Goal: Browse casually: Explore the website without a specific task or goal

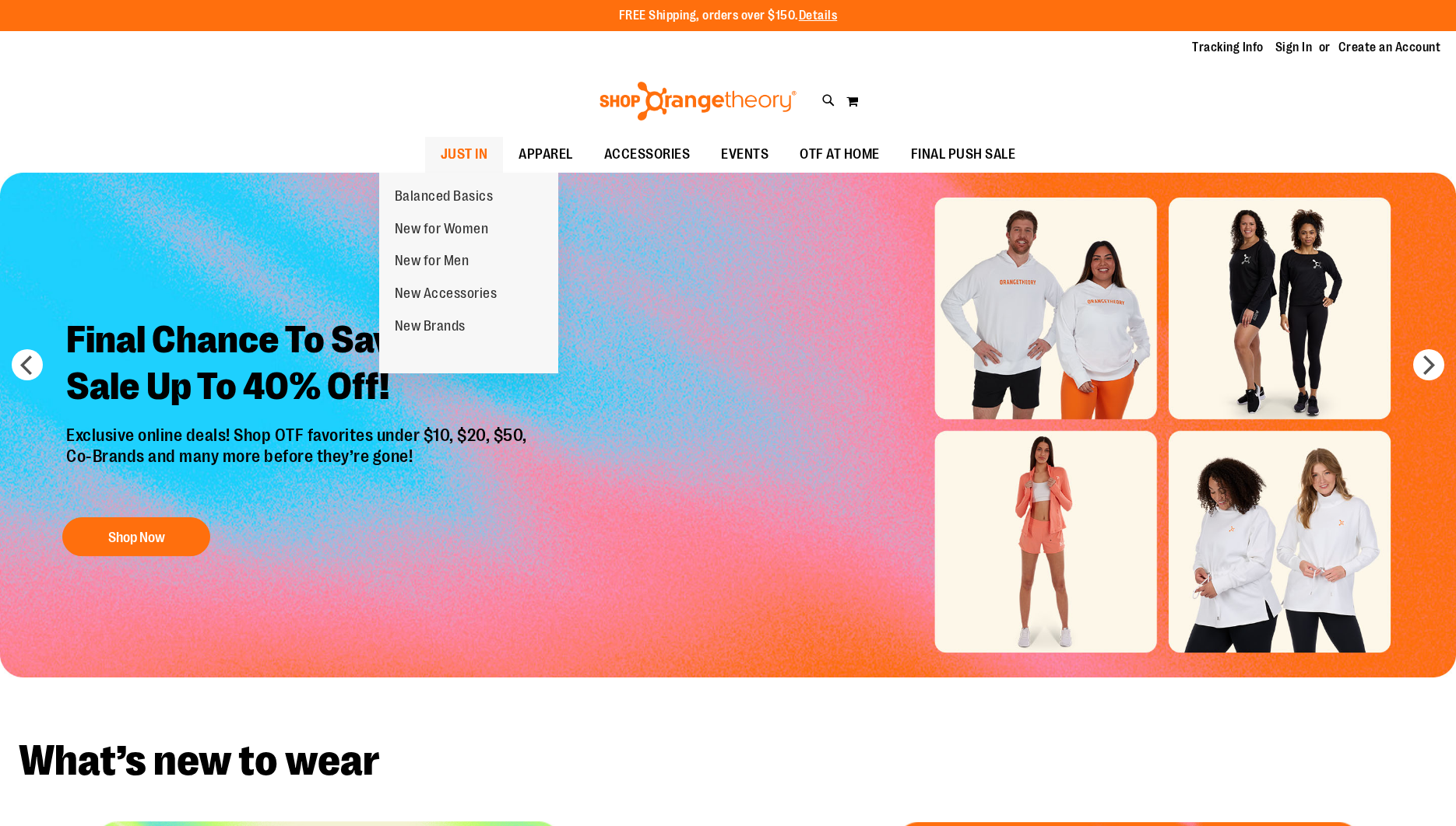
click at [440, 156] on span "JUST IN" at bounding box center [464, 154] width 47 height 35
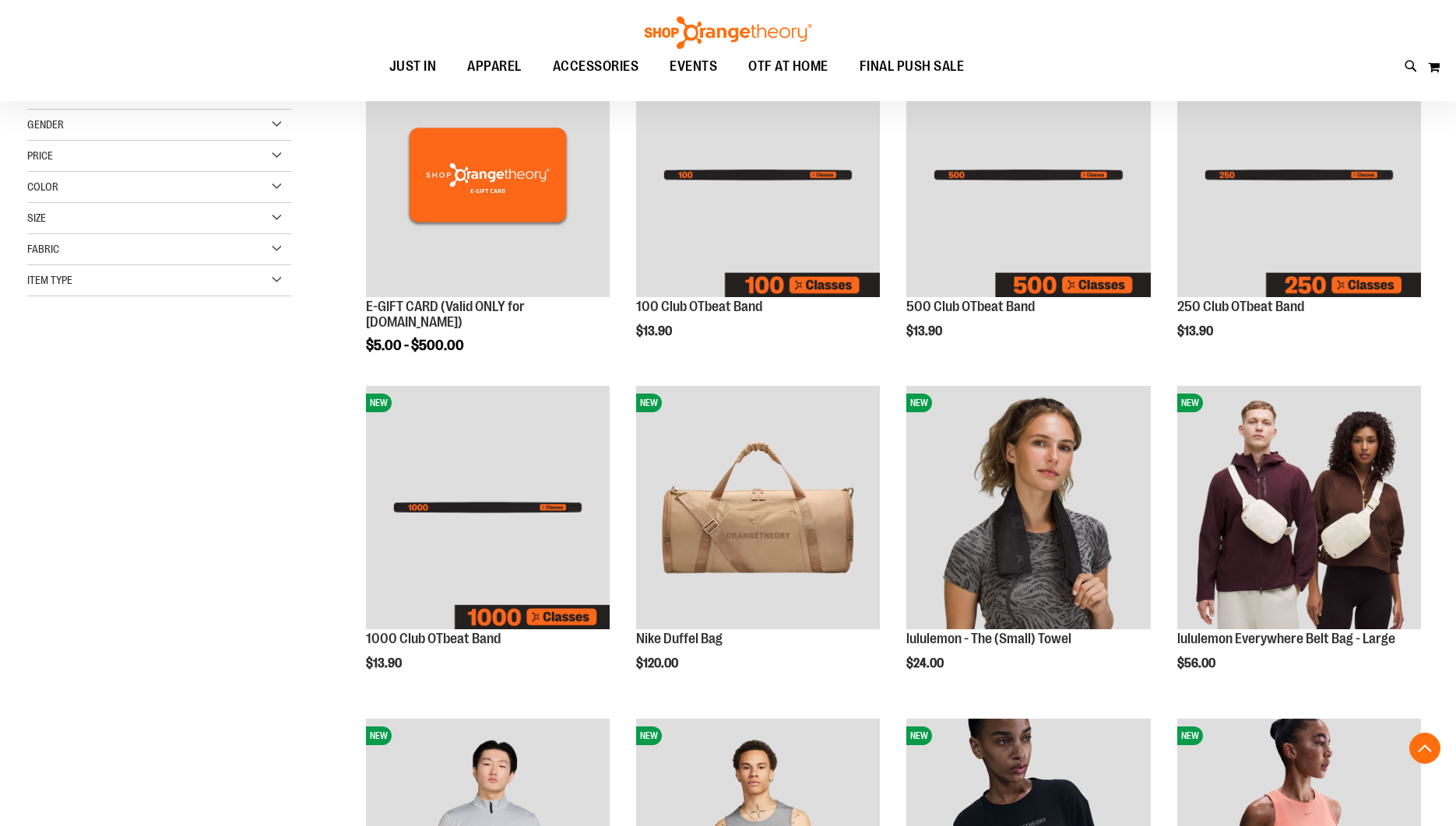
scroll to position [275, 0]
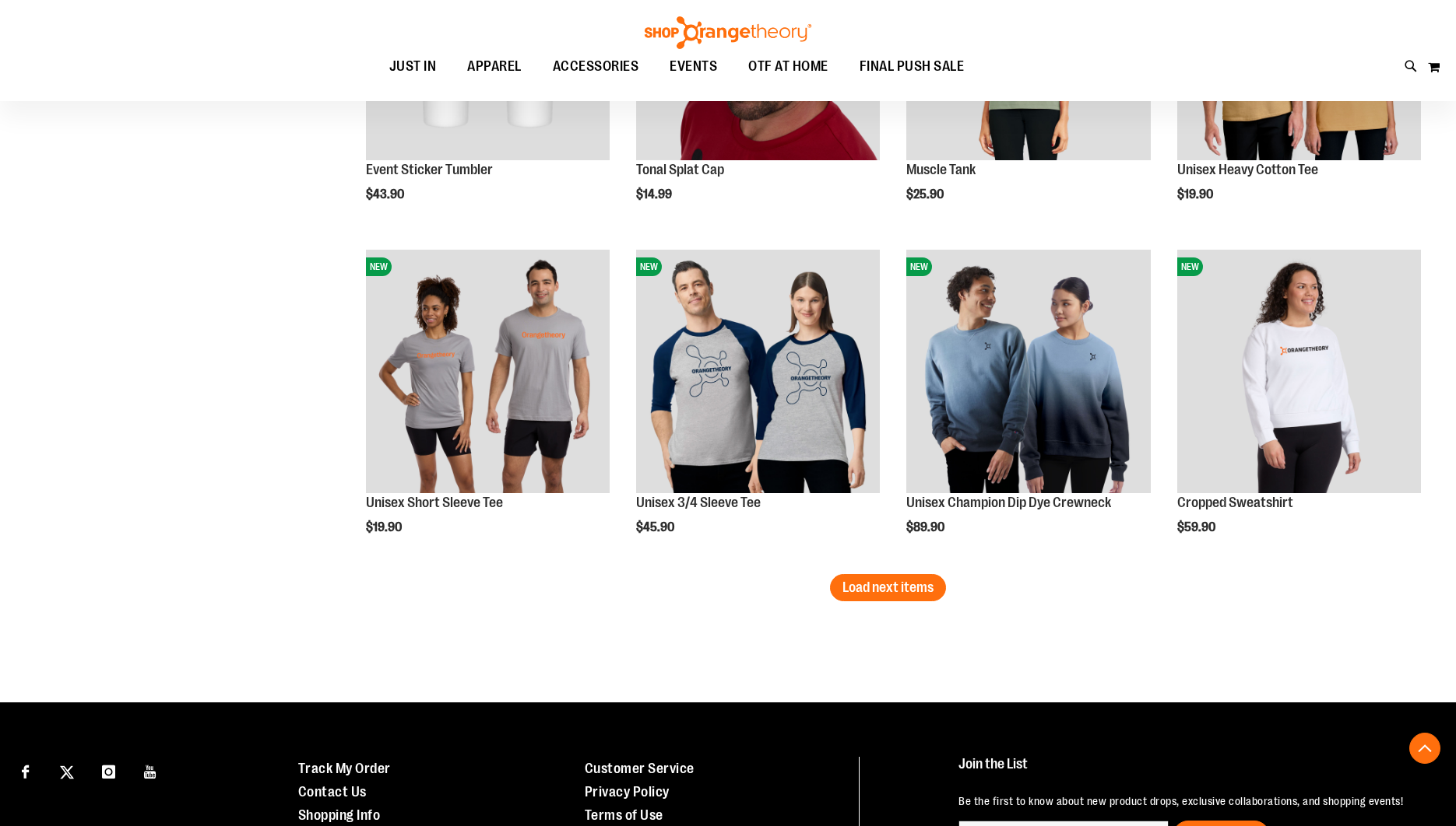
scroll to position [2731, 0]
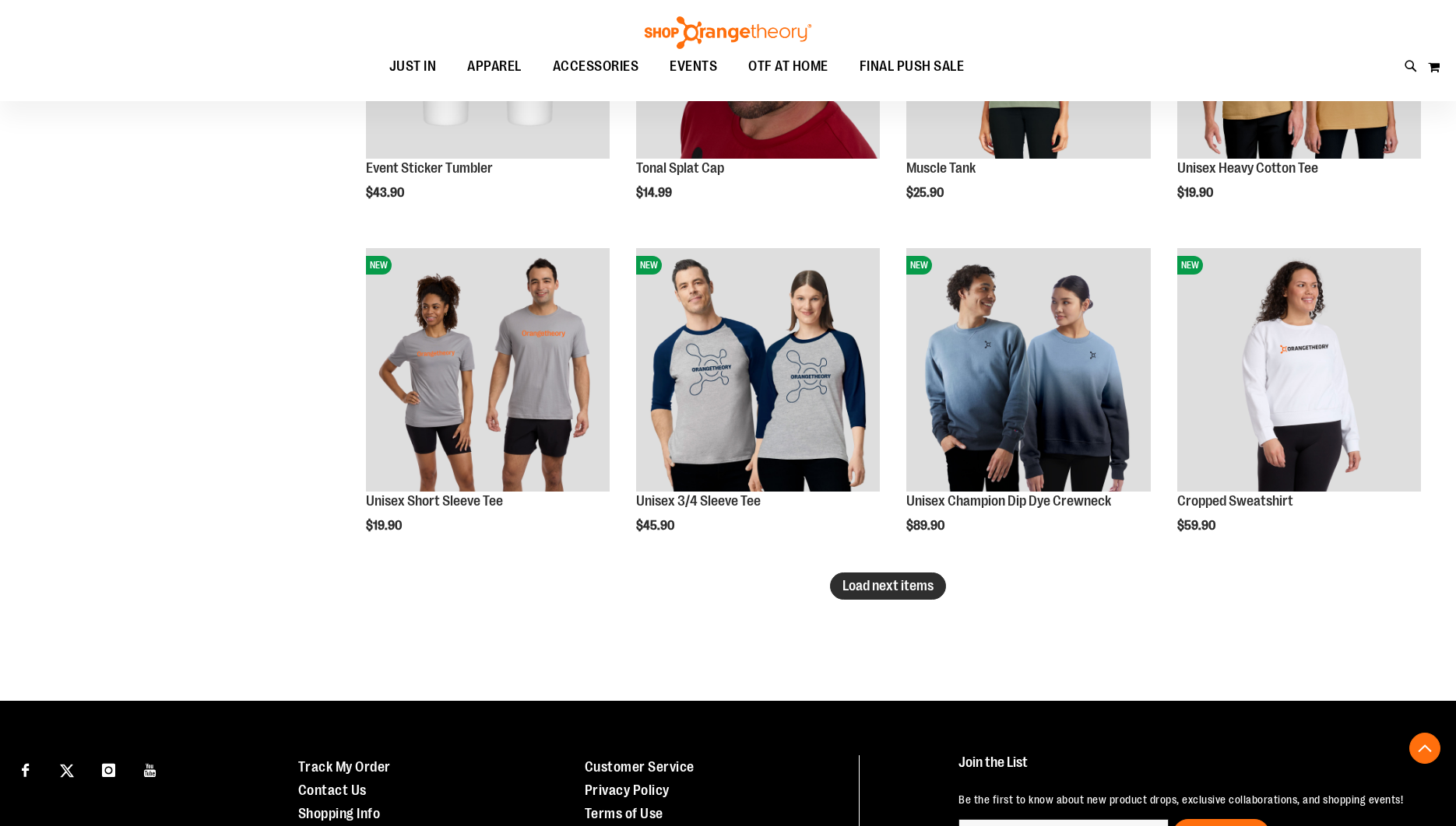
click at [866, 586] on span "Load next items" at bounding box center [888, 586] width 91 height 15
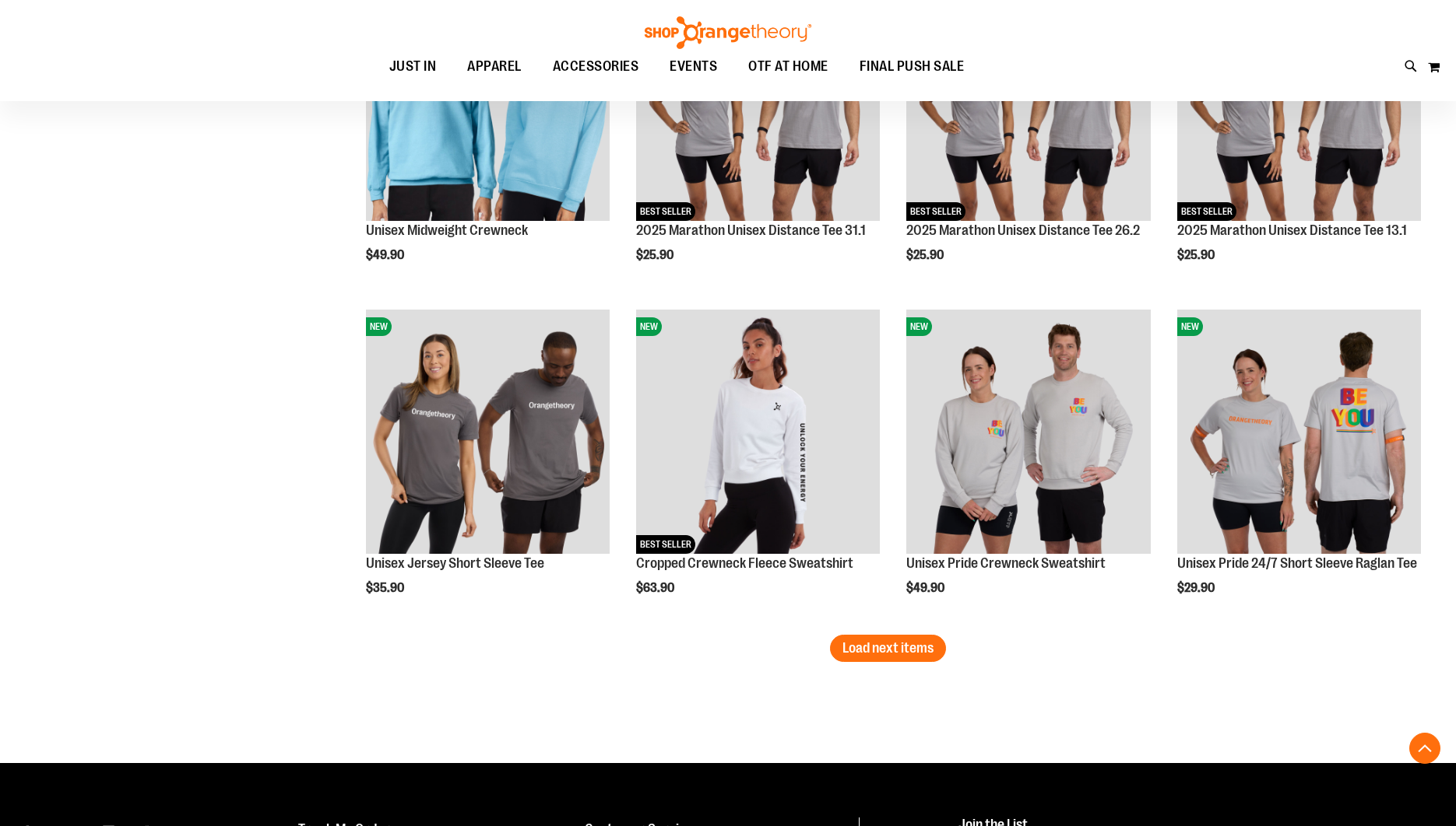
scroll to position [3673, 0]
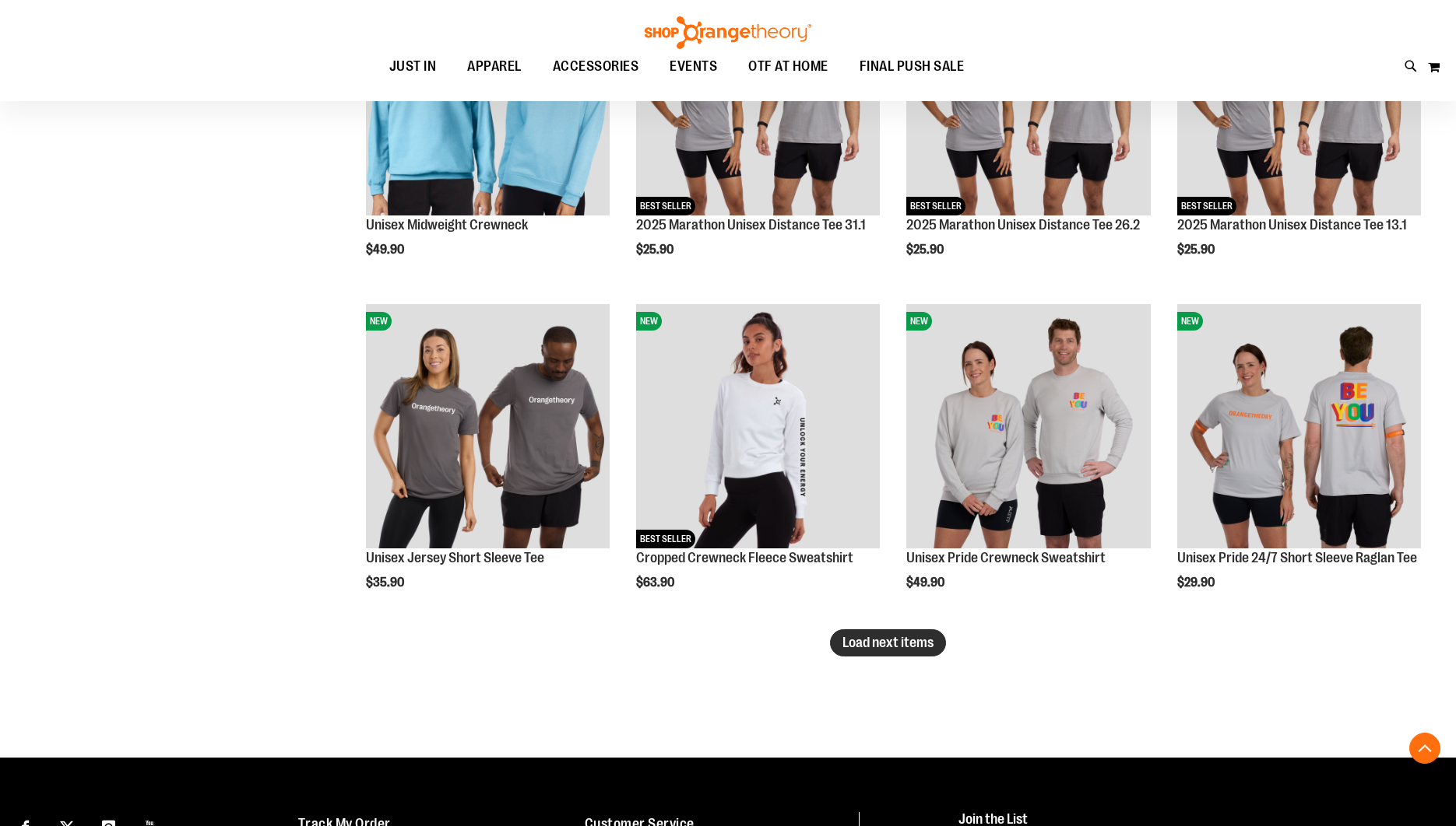
click at [892, 651] on button "Load next items" at bounding box center [887, 643] width 116 height 27
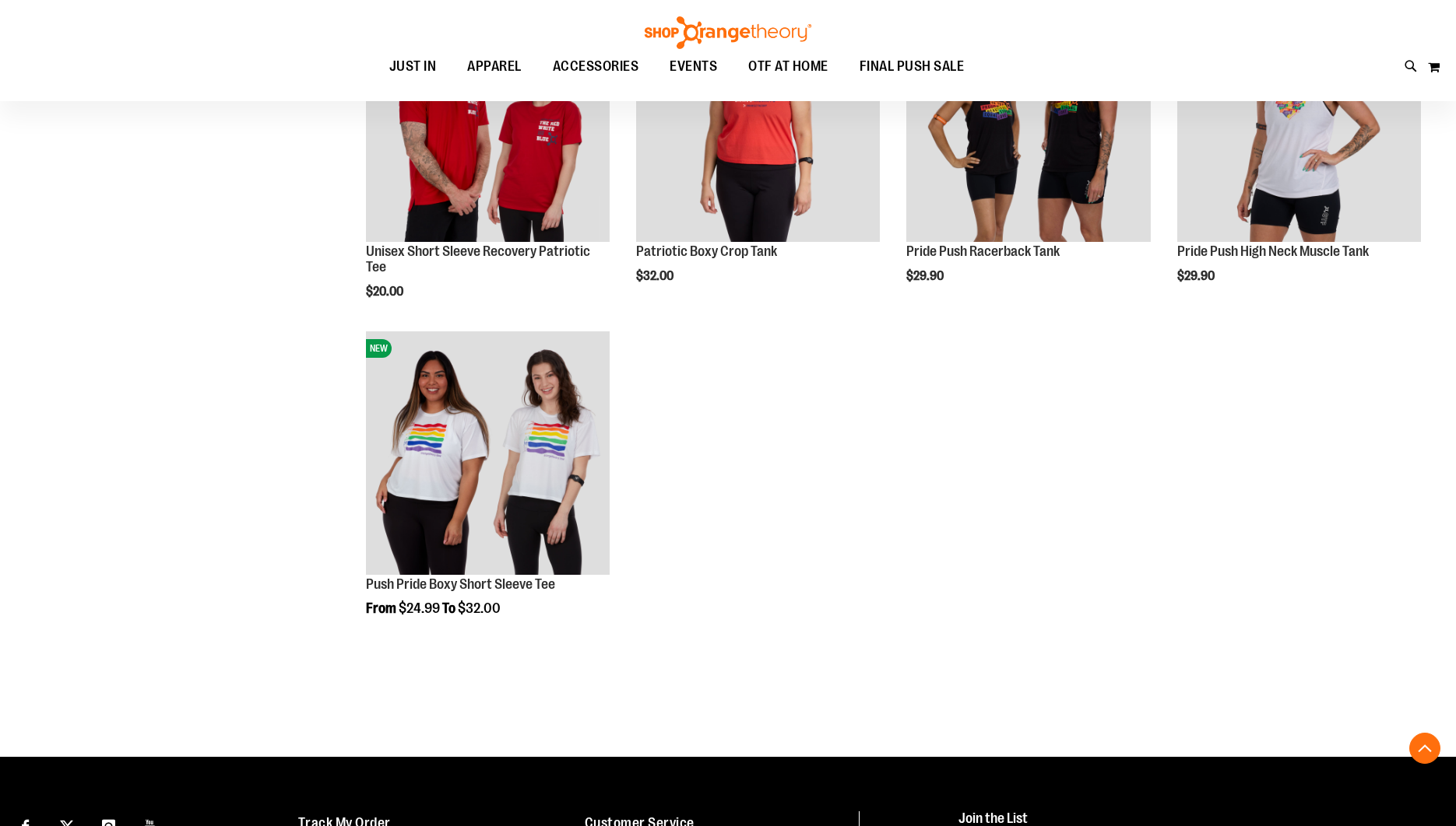
scroll to position [4312, 0]
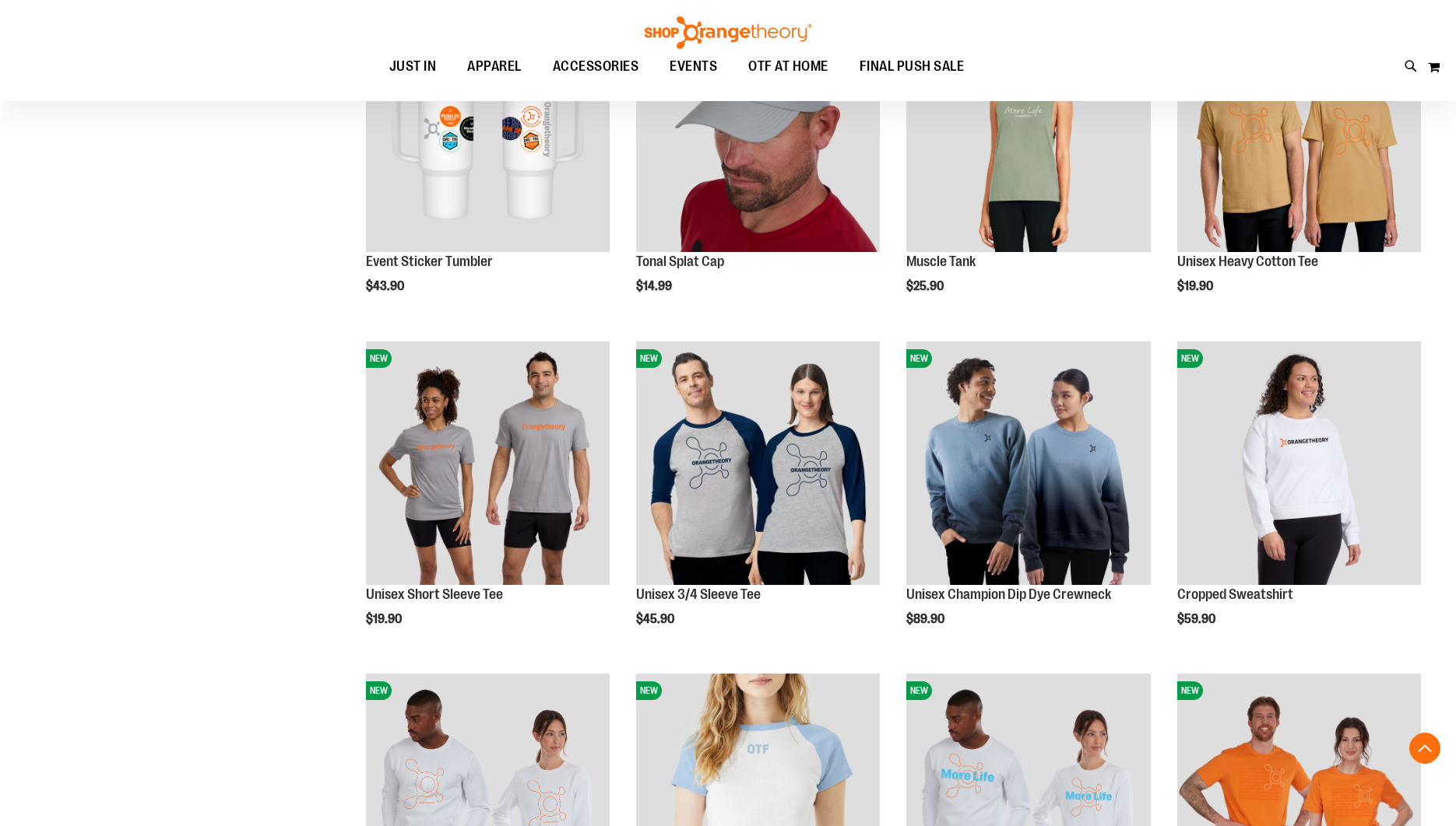
scroll to position [1166, 0]
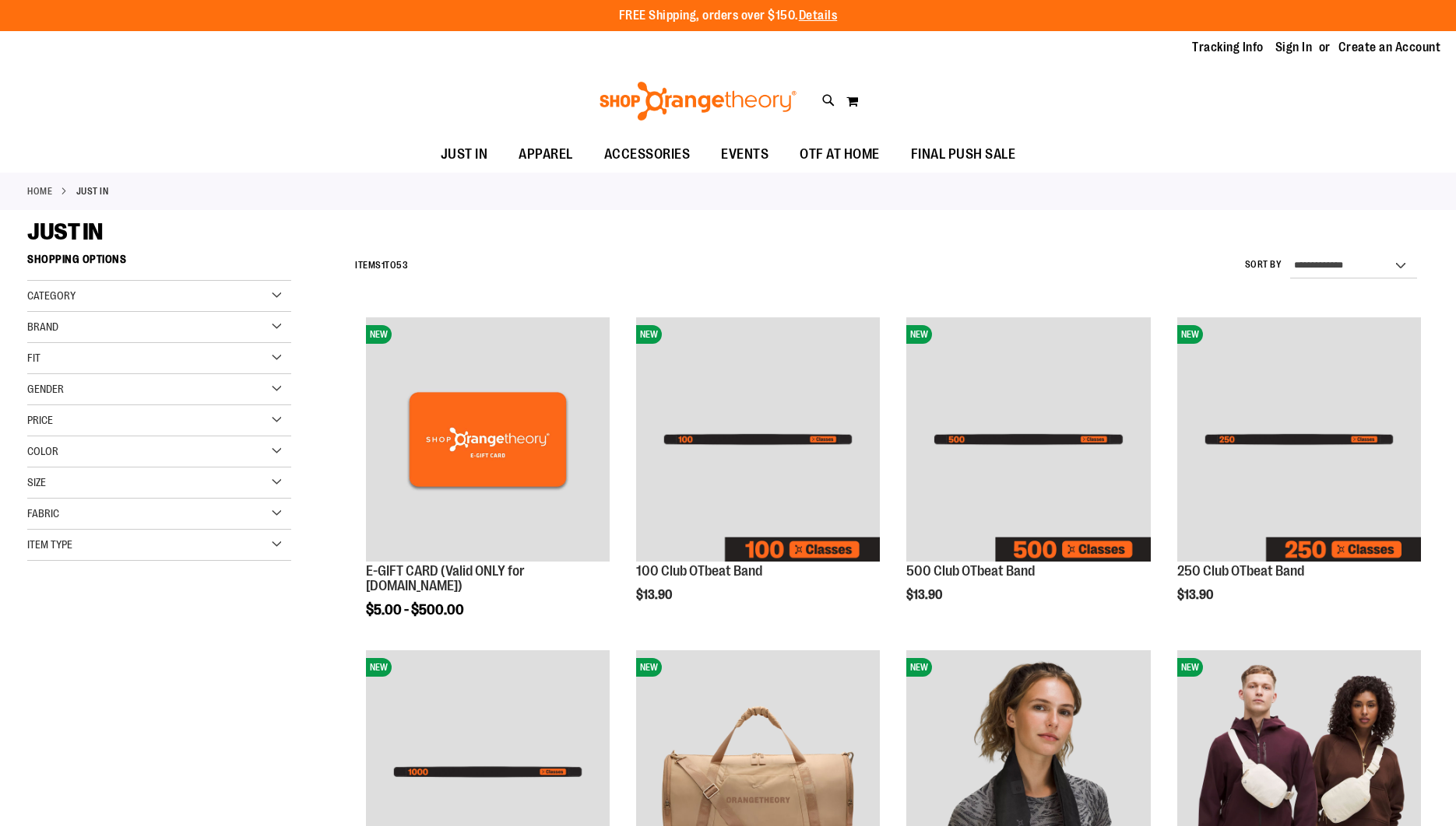
click at [273, 355] on div "Fit" at bounding box center [159, 358] width 264 height 31
click at [276, 389] on div "Gender" at bounding box center [159, 389] width 264 height 31
click at [71, 440] on link "Women 16 items" at bounding box center [150, 437] width 253 height 16
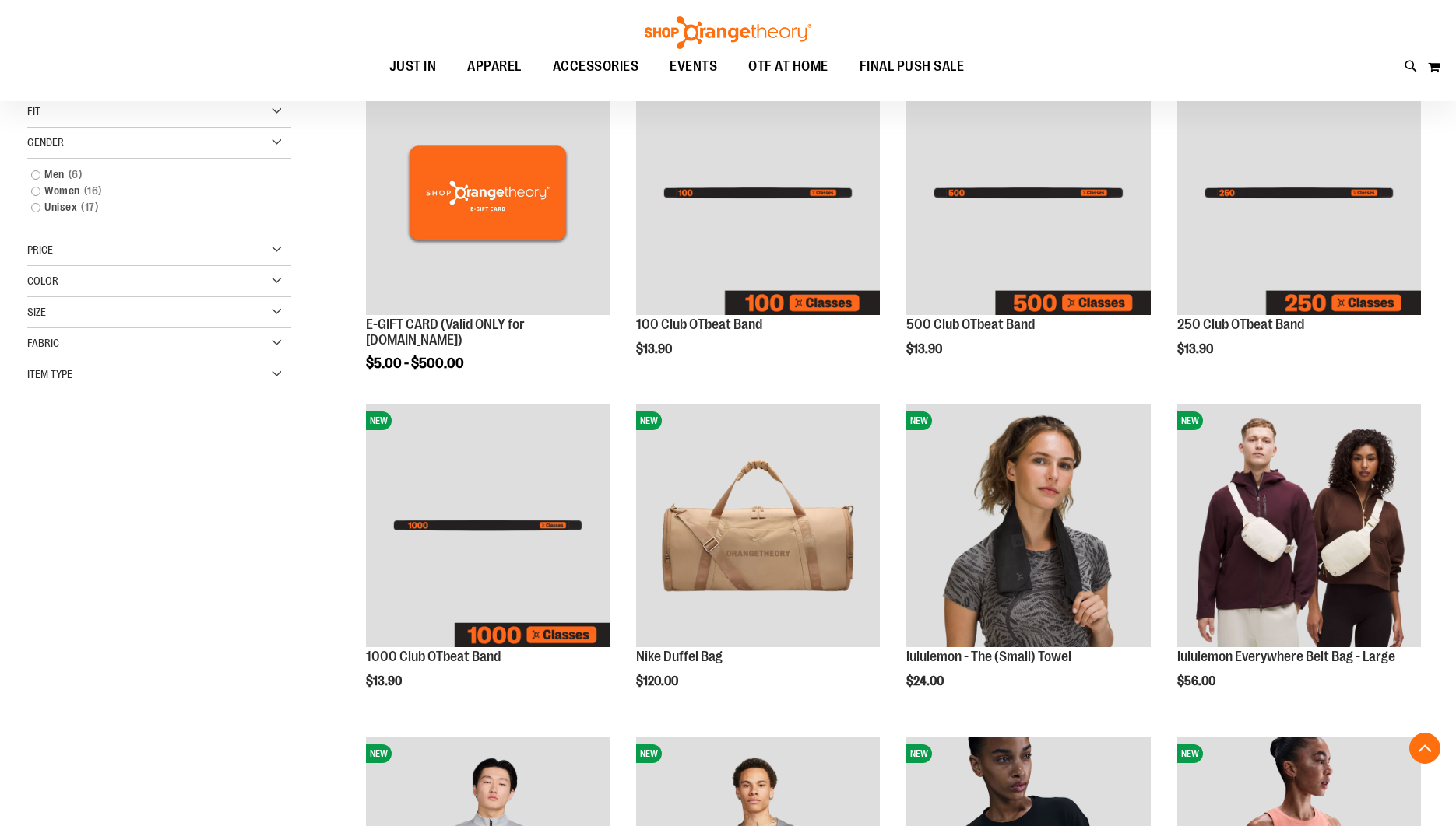
scroll to position [246, 0]
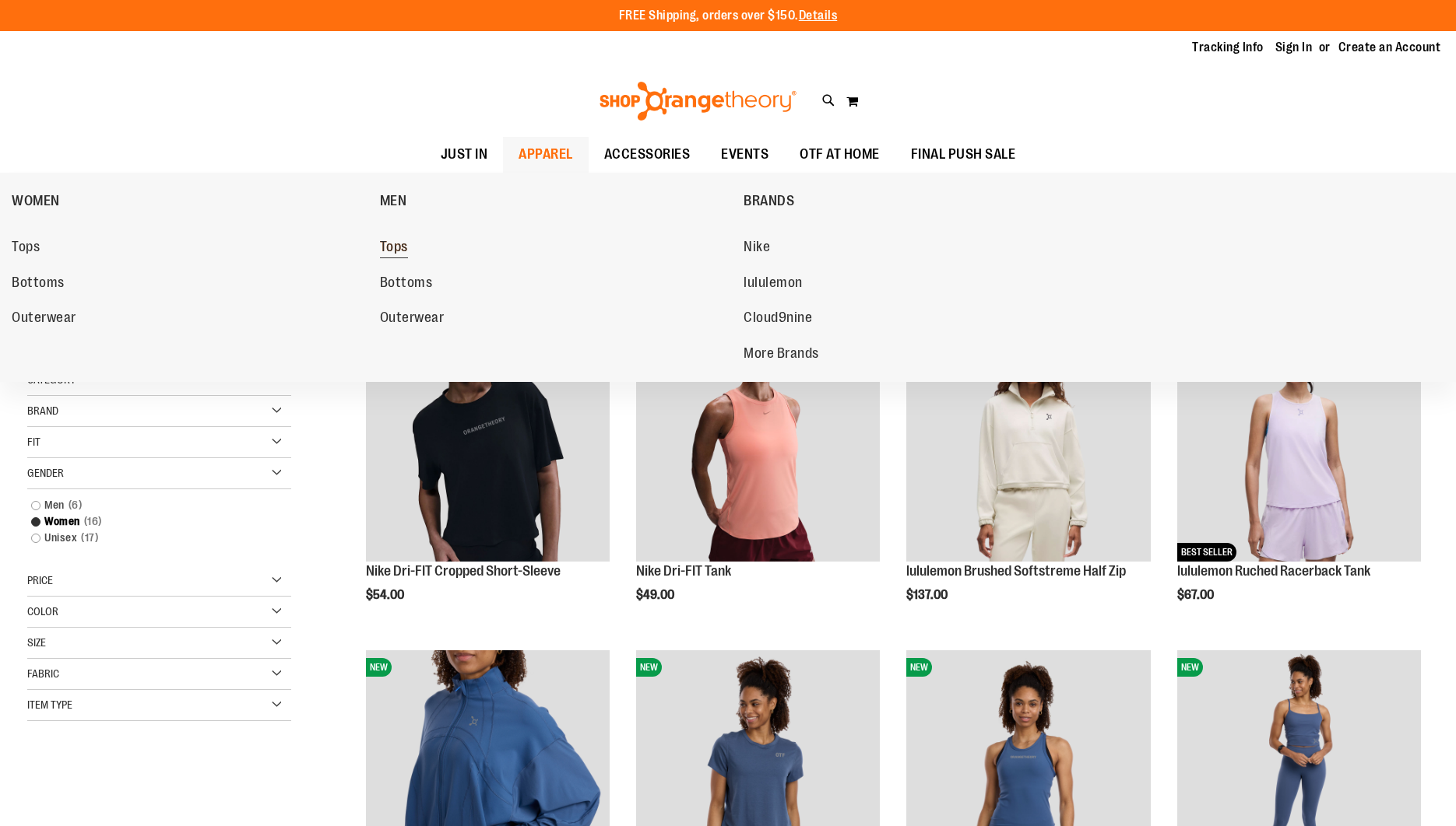
click at [392, 245] on span "Tops" at bounding box center [394, 248] width 28 height 19
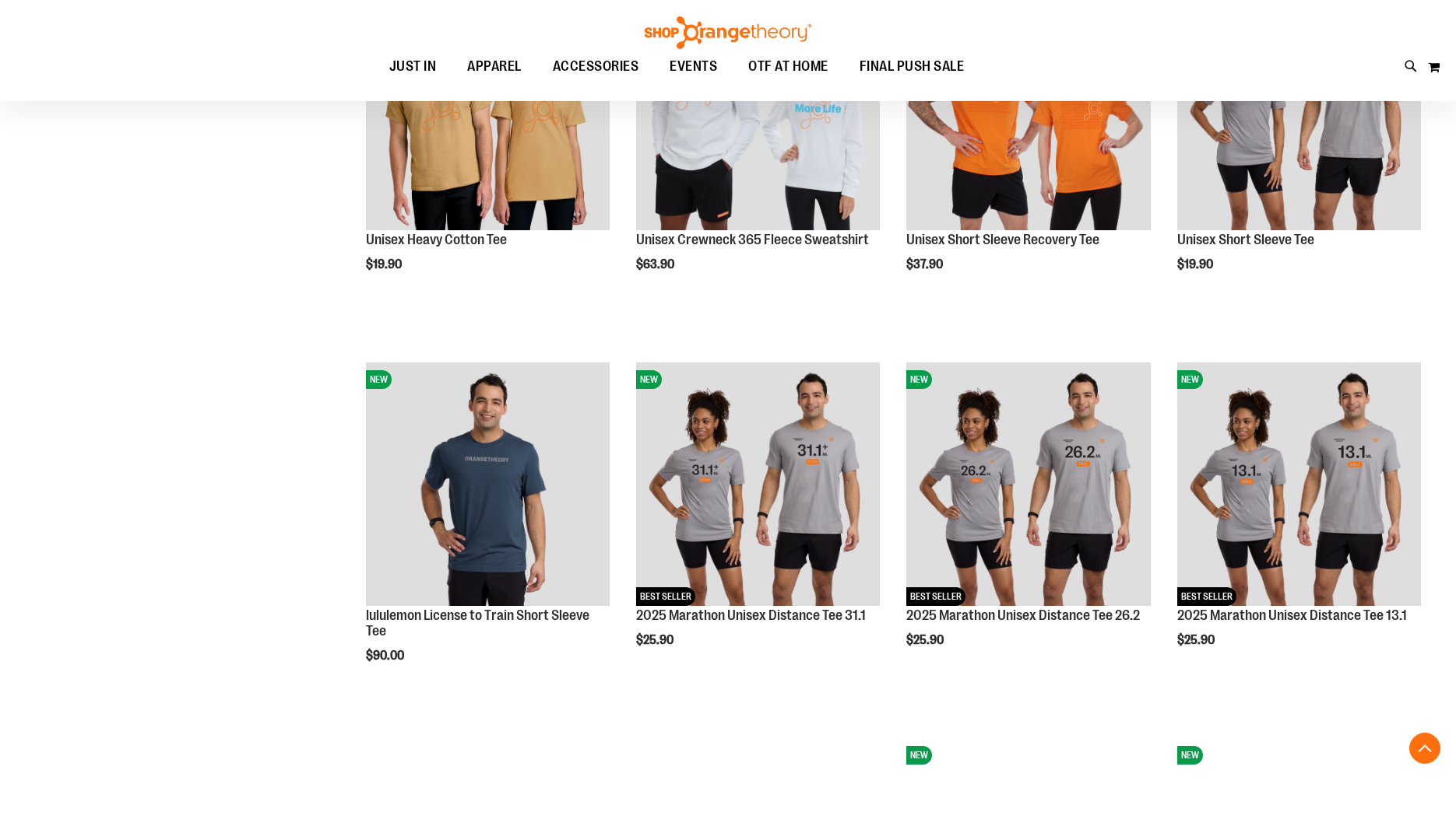
scroll to position [1465, 0]
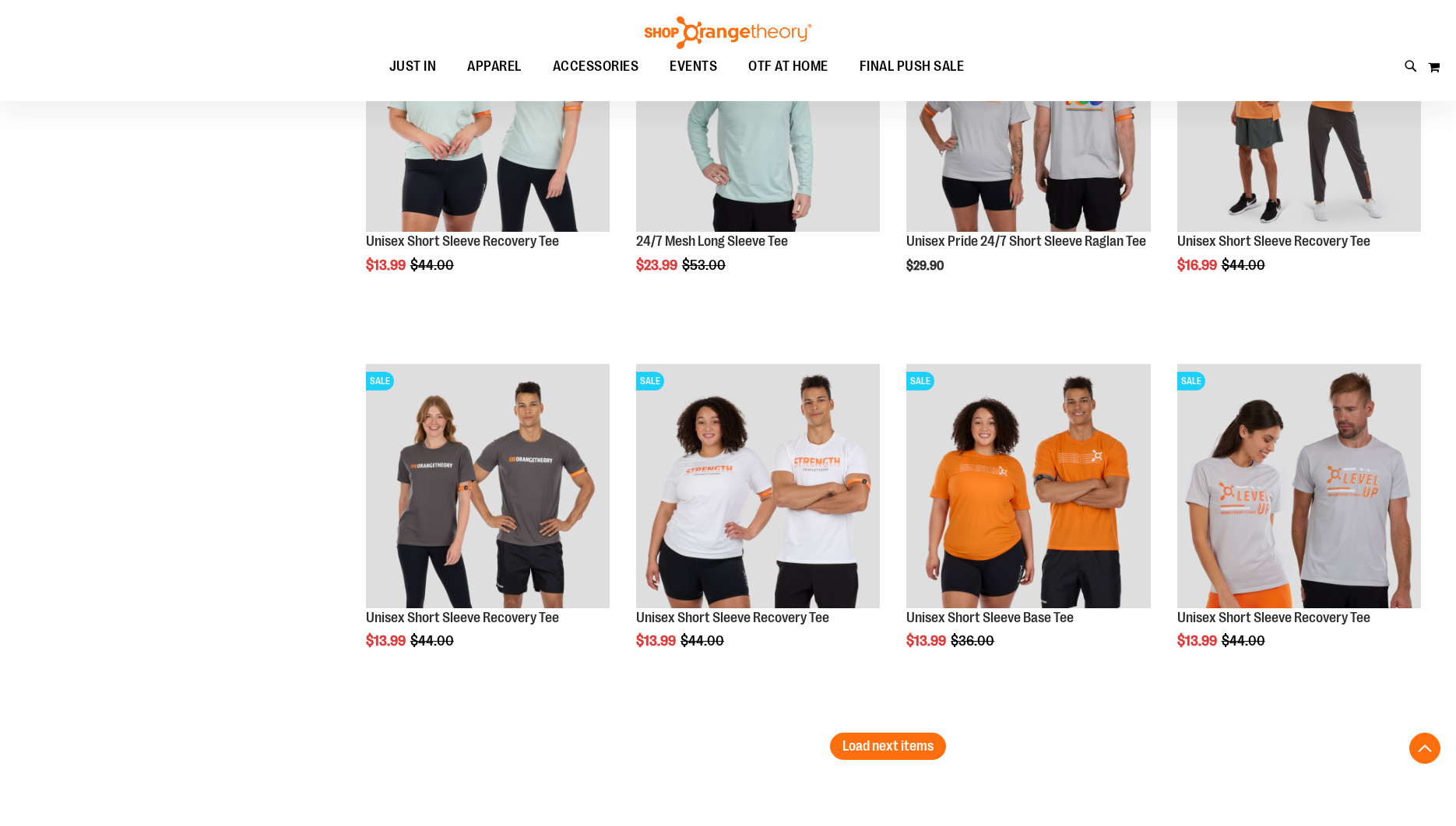
scroll to position [2965, 0]
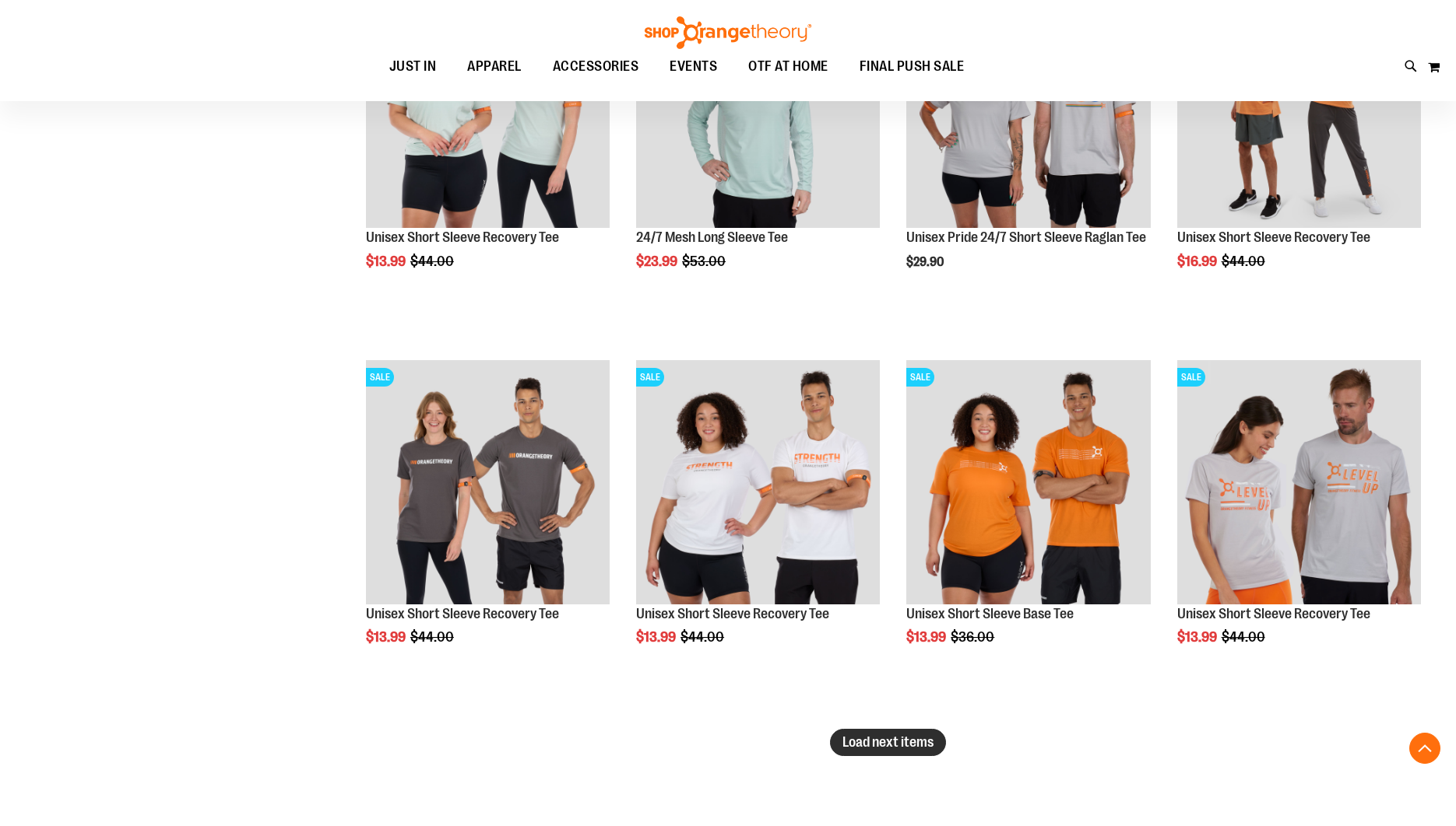
click at [848, 748] on span "Load next items" at bounding box center [888, 742] width 91 height 15
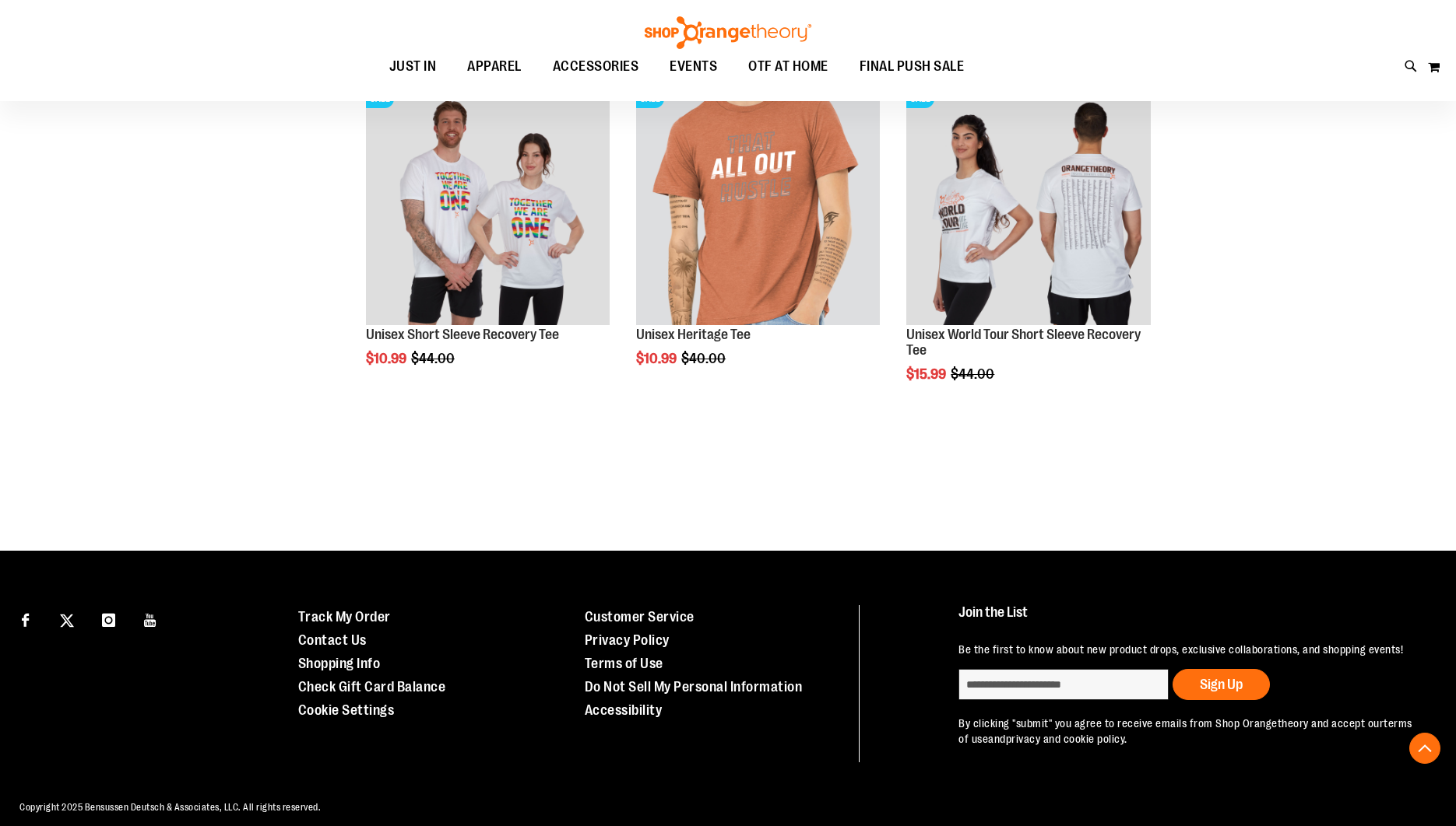
scroll to position [3999, 0]
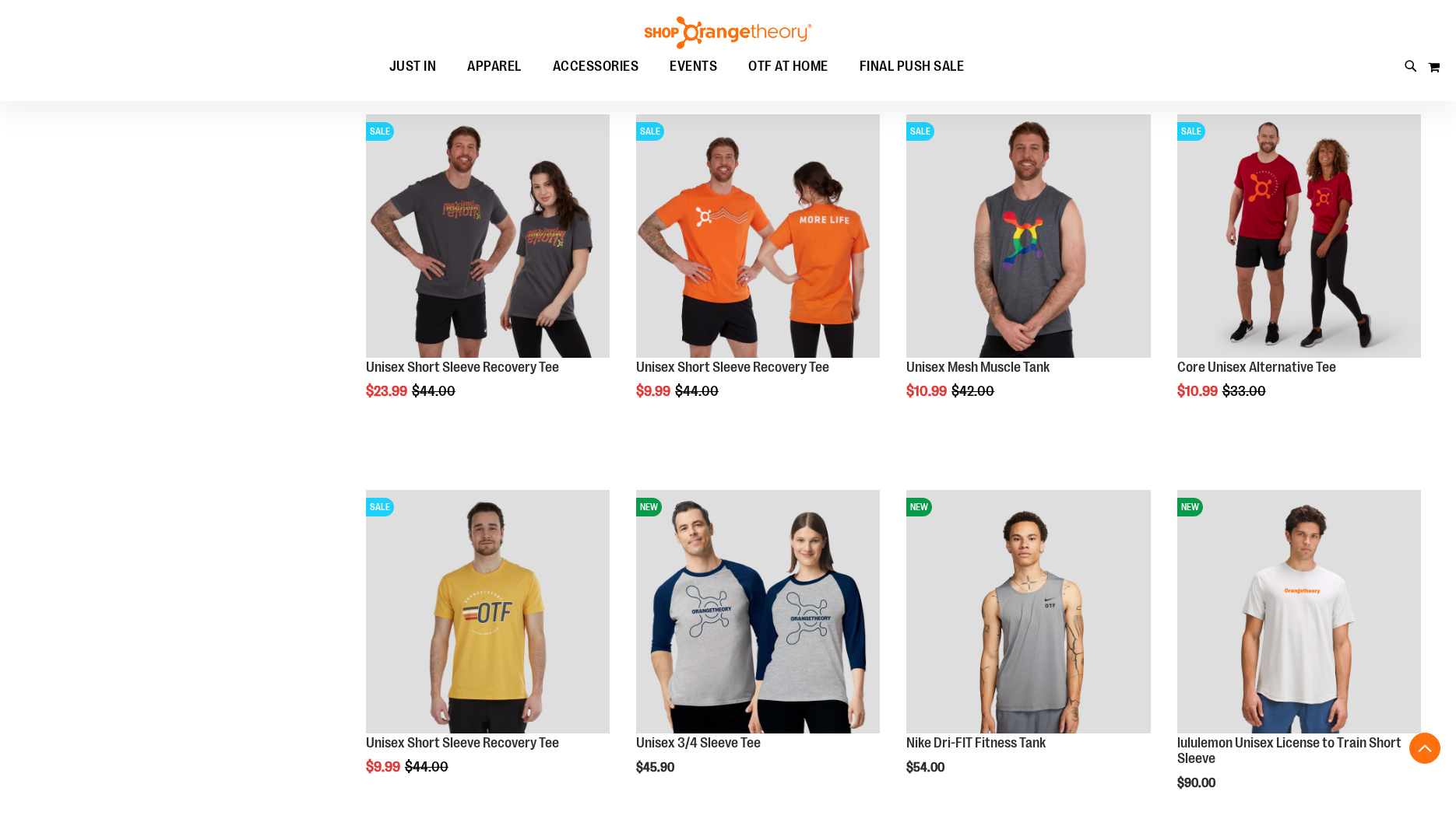
scroll to position [188, 0]
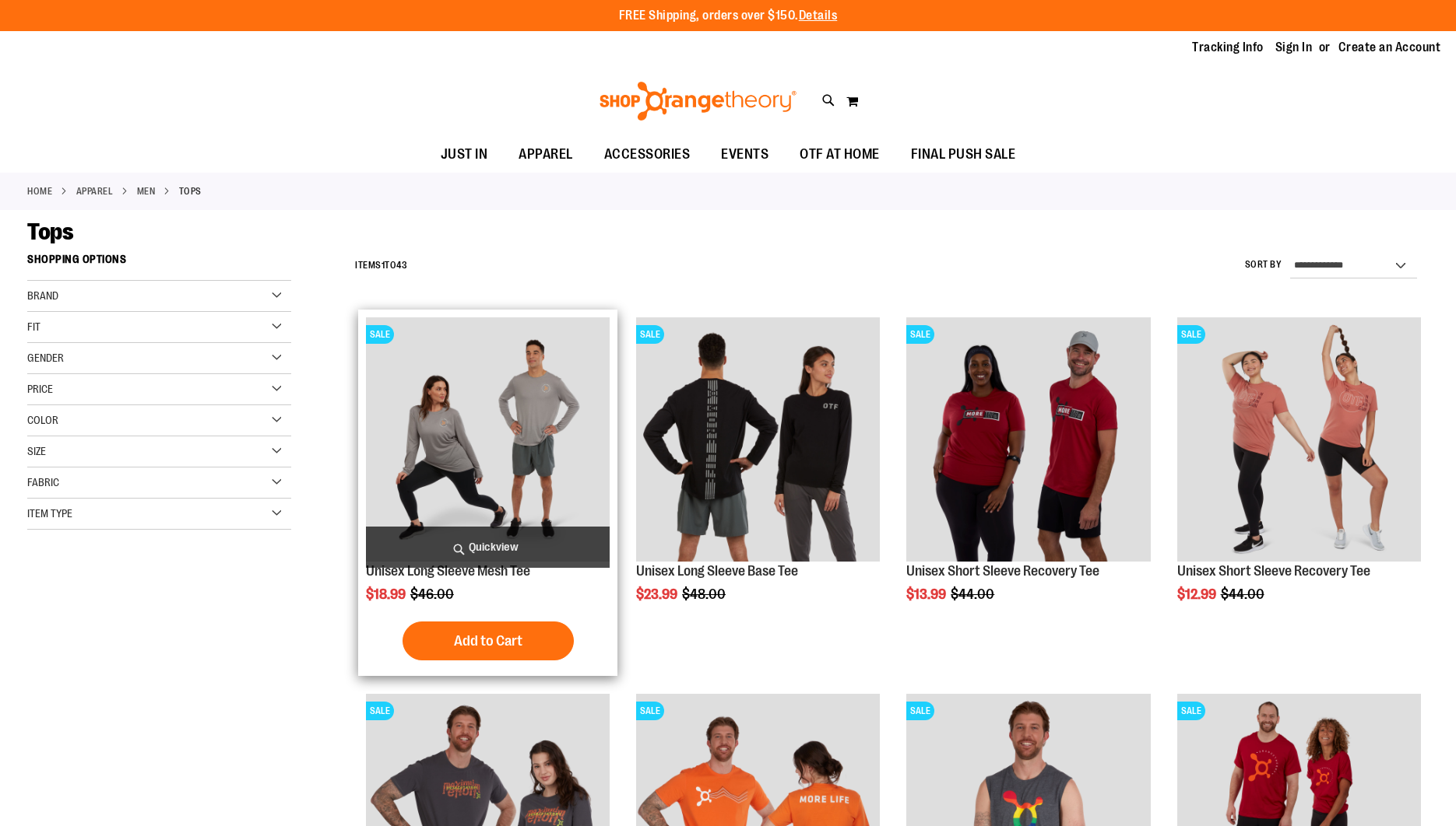
scroll to position [4, 0]
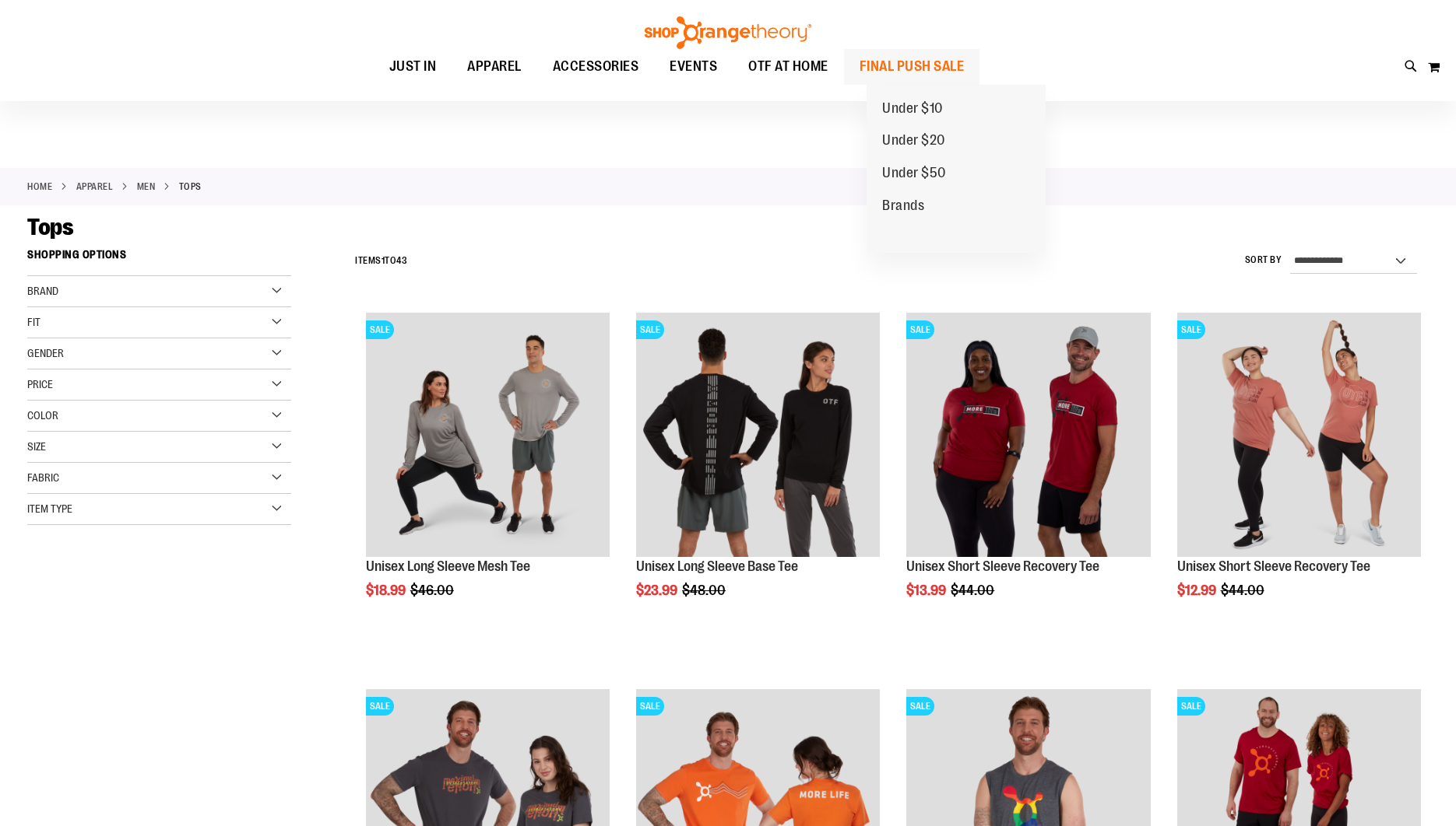
click at [965, 62] on span "FINAL PUSH SALE" at bounding box center [912, 66] width 105 height 35
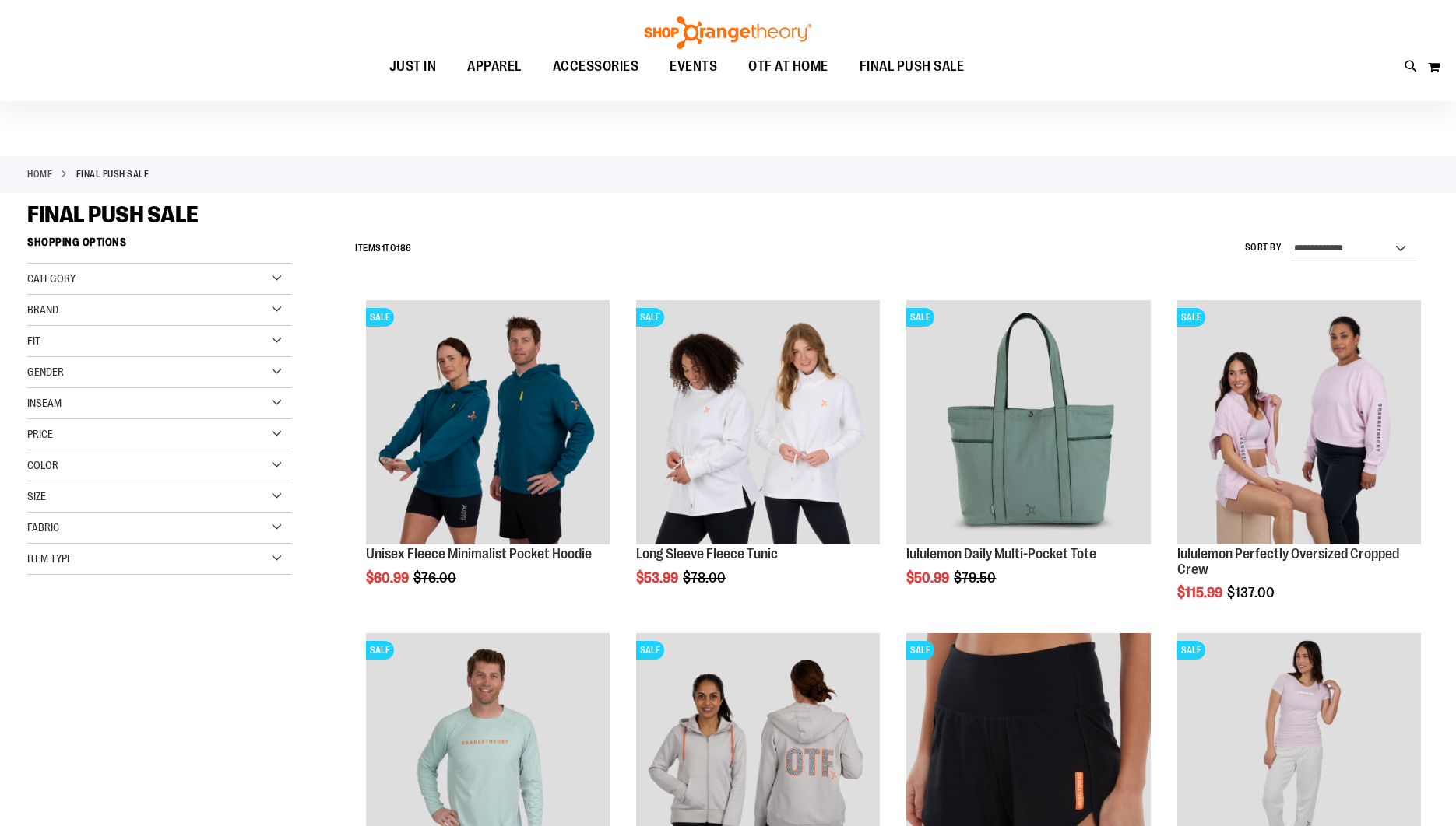
scroll to position [18, 0]
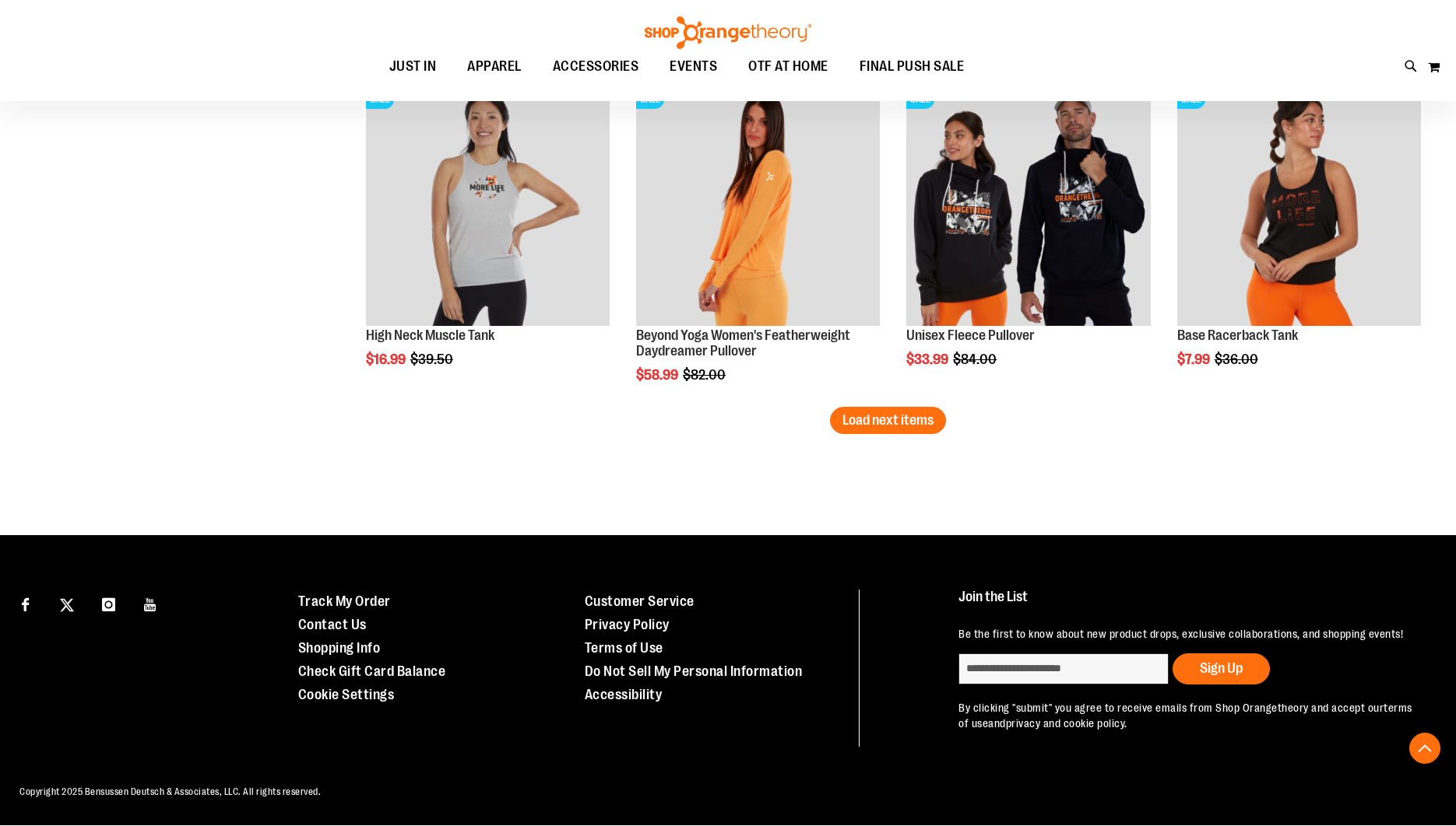
scroll to position [2913, 0]
click at [897, 412] on span "Load next items" at bounding box center [888, 420] width 91 height 15
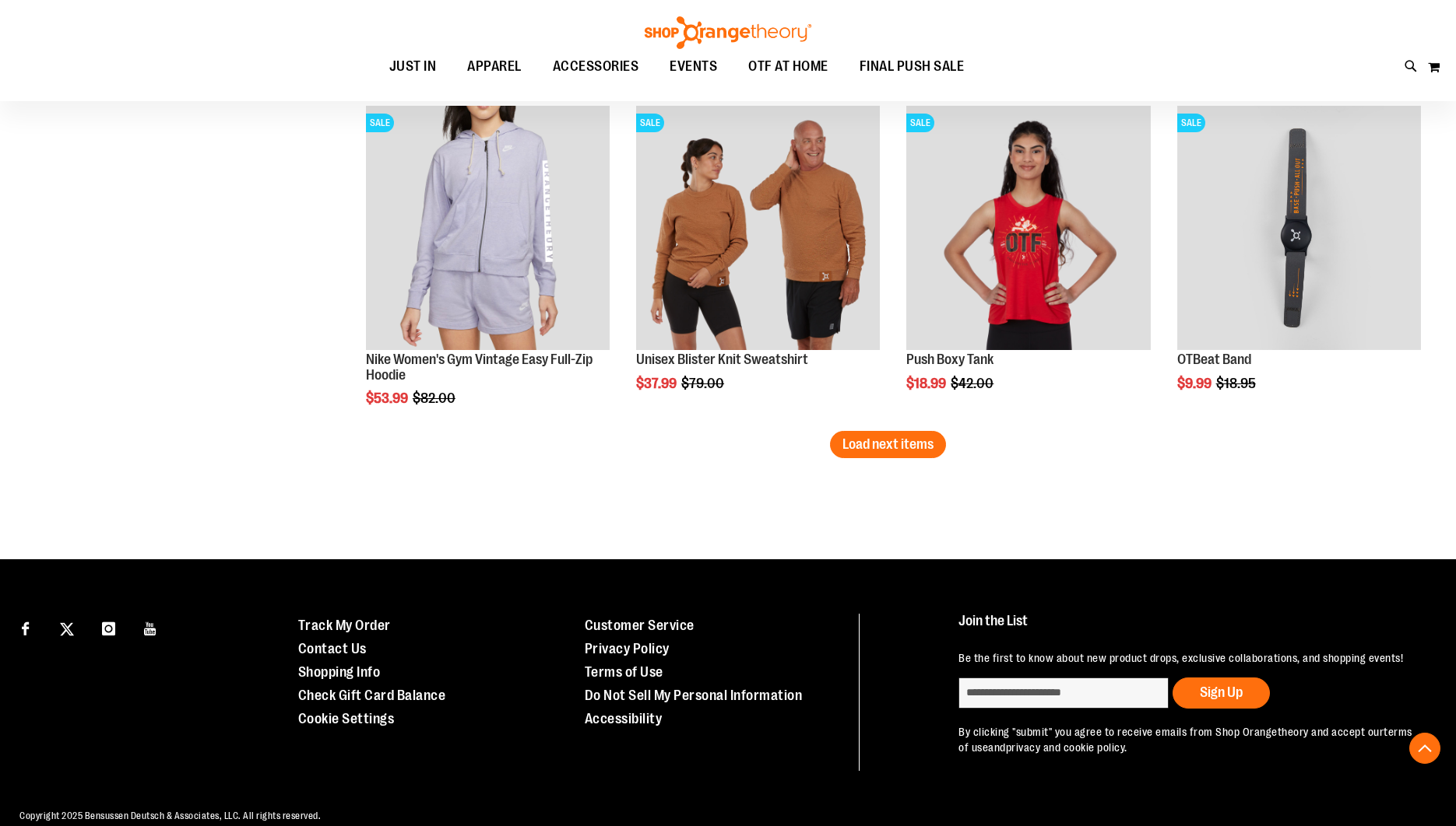
scroll to position [3911, 0]
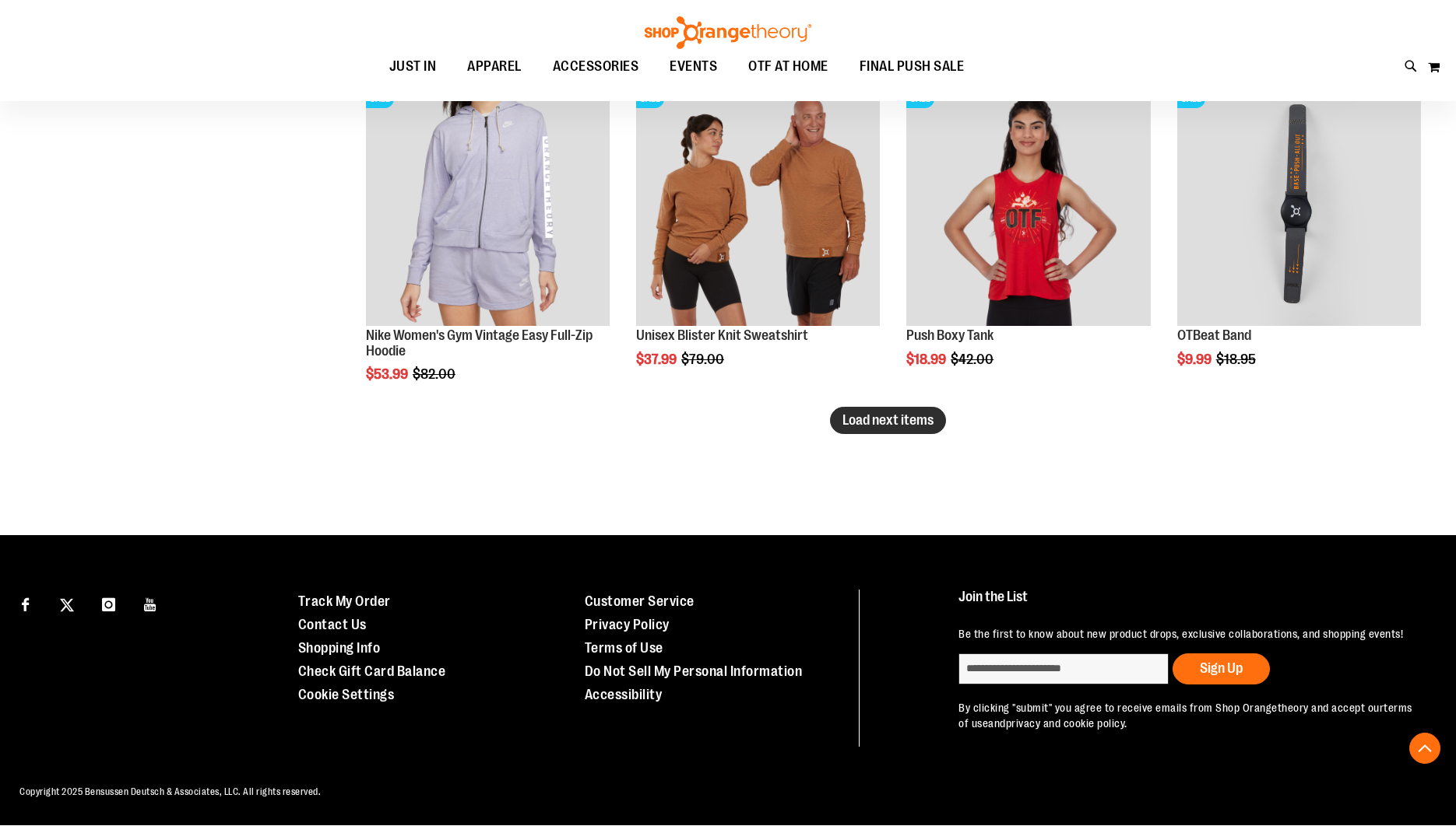
click at [855, 412] on span "Load next items" at bounding box center [888, 420] width 91 height 15
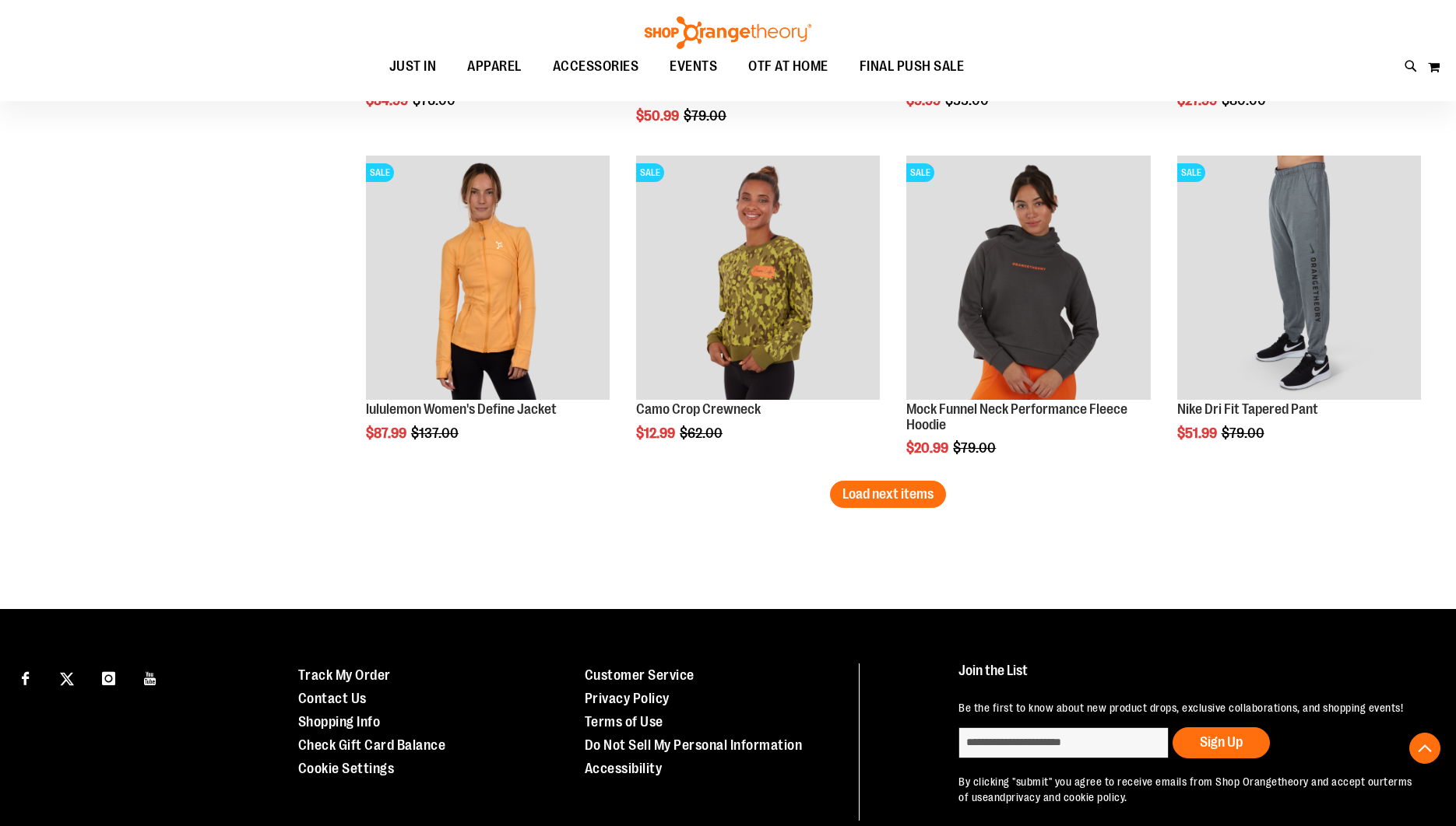
scroll to position [4830, 0]
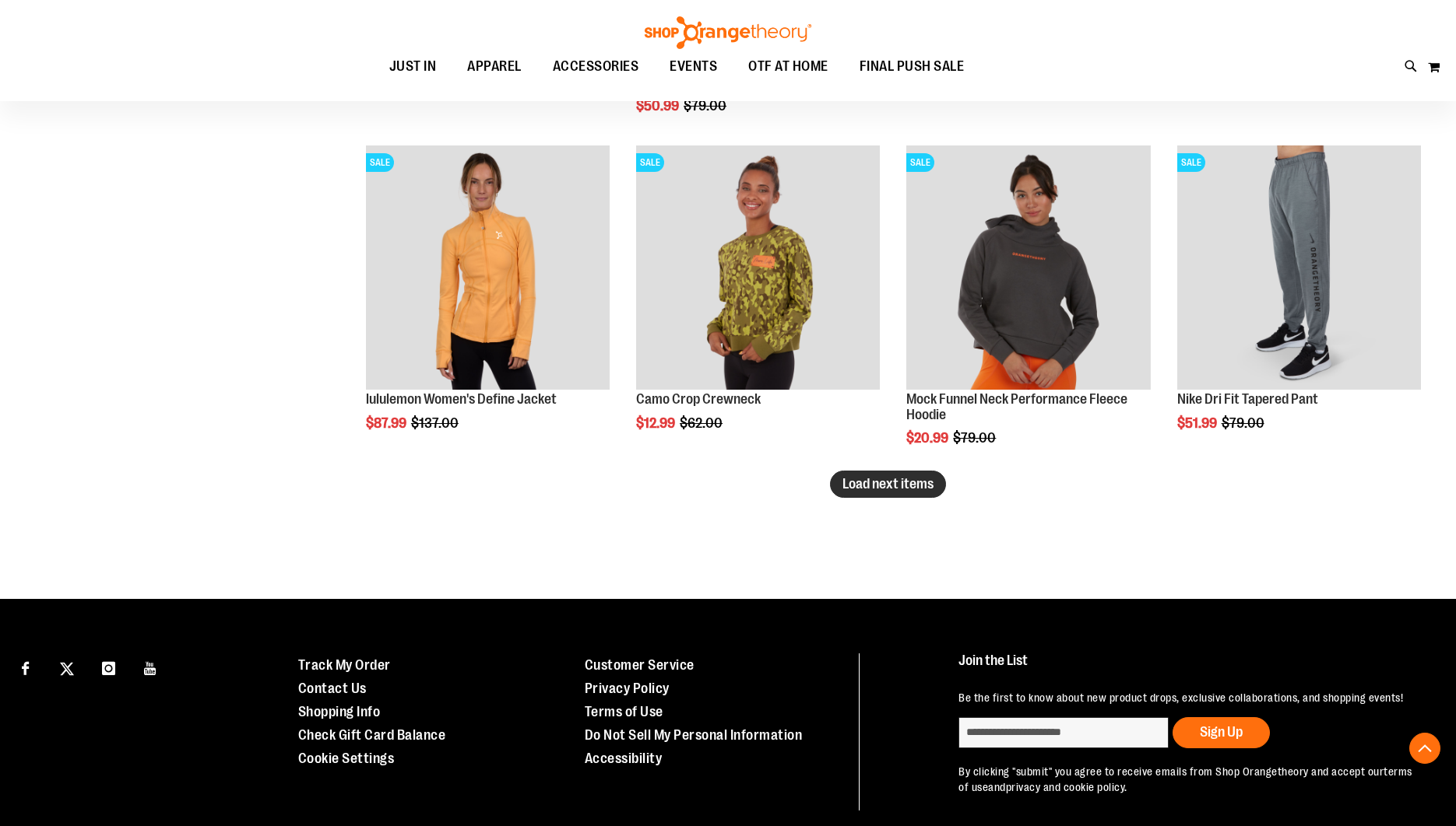
click at [867, 486] on span "Load next items" at bounding box center [888, 484] width 91 height 15
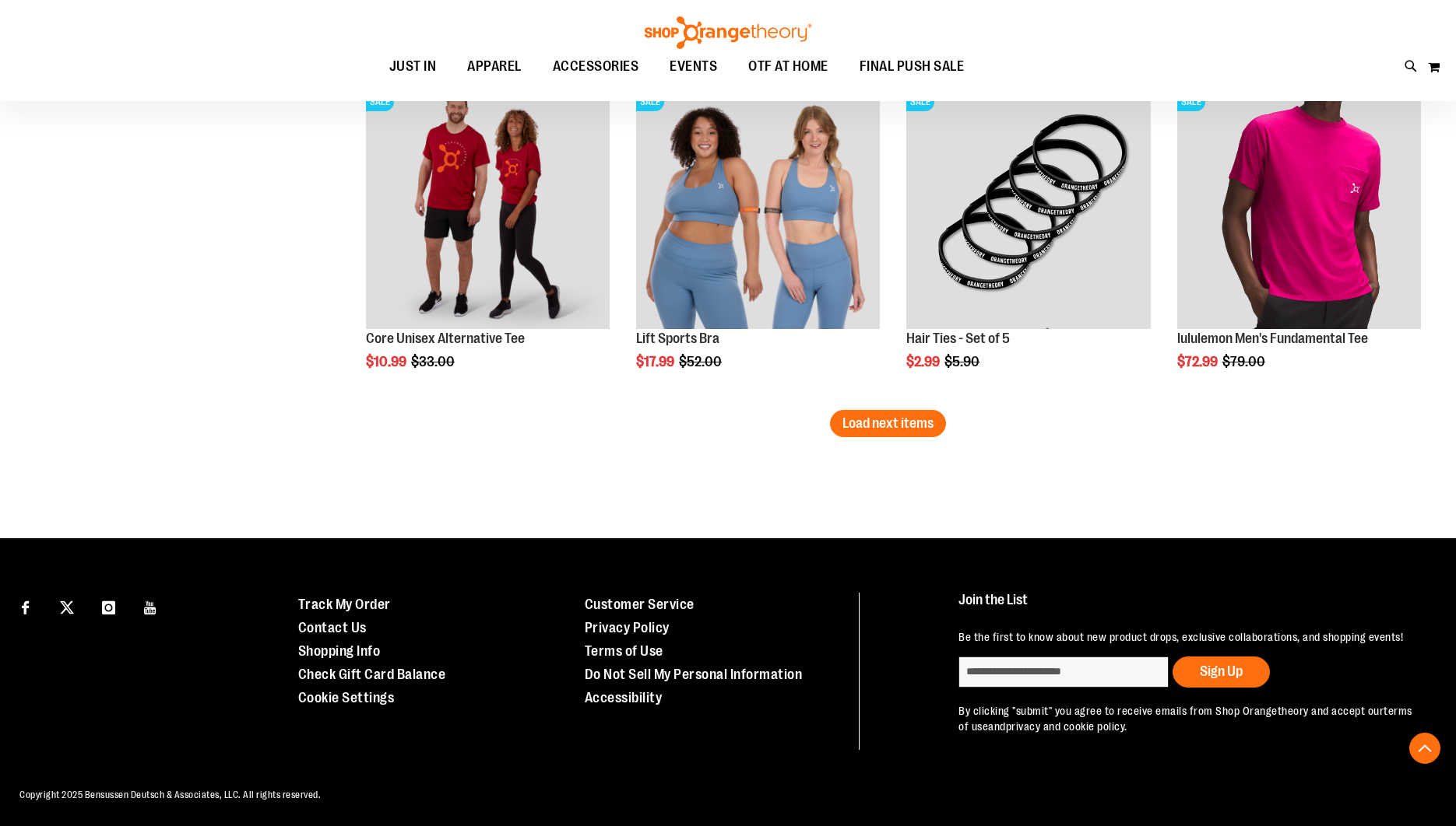
scroll to position [5908, 0]
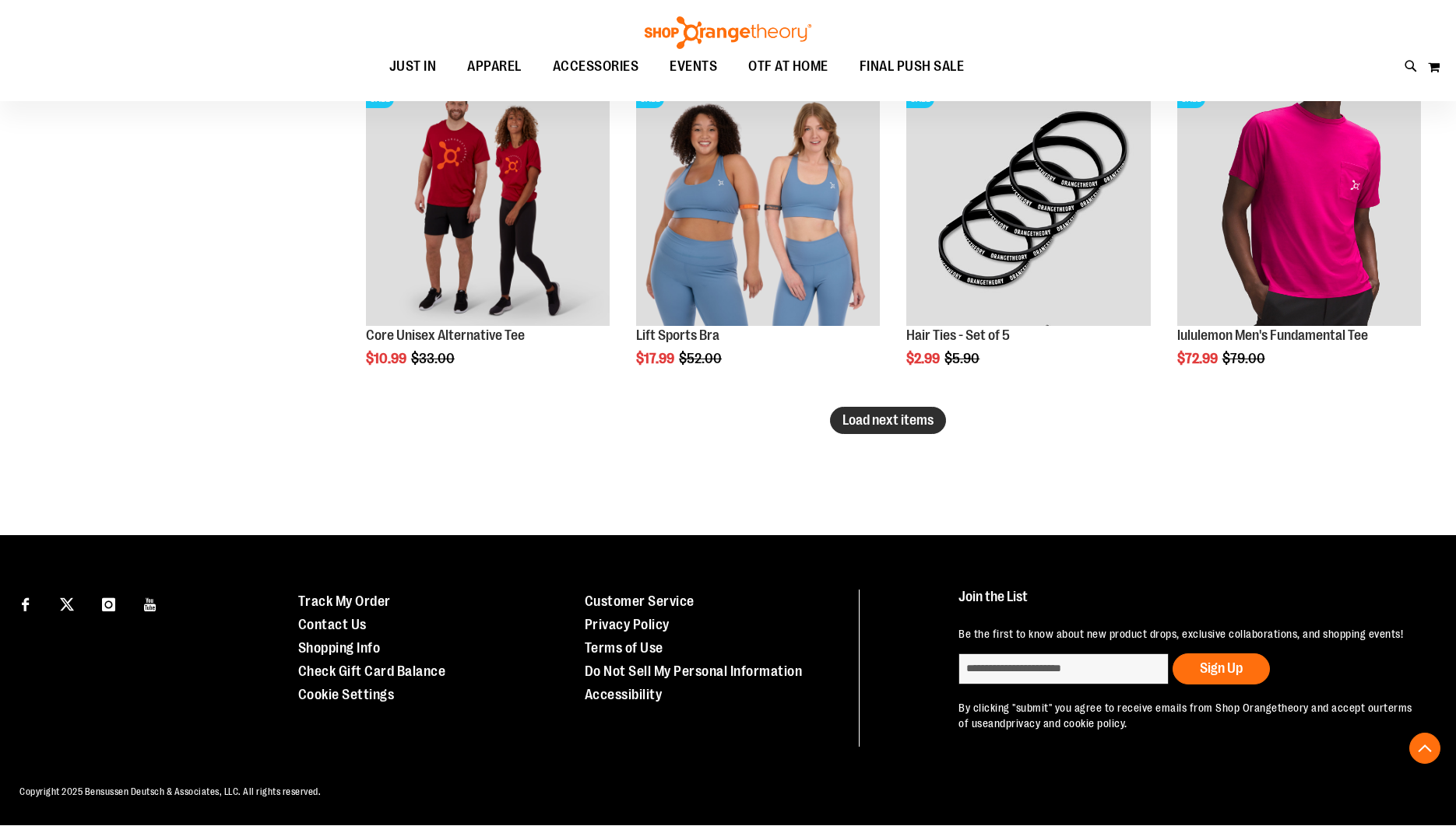
click at [843, 412] on span "Load next items" at bounding box center [888, 420] width 91 height 15
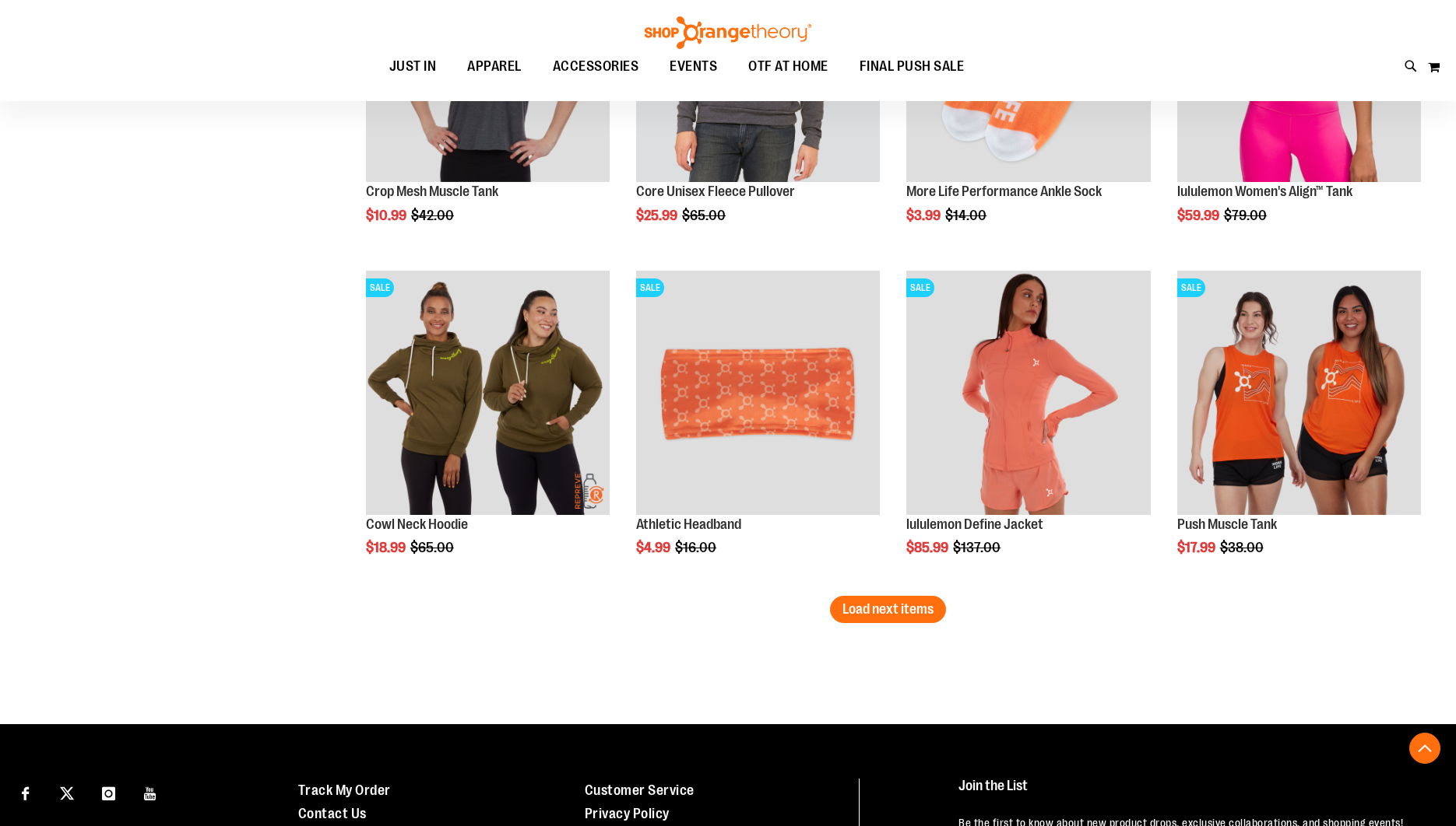
scroll to position [6703, 0]
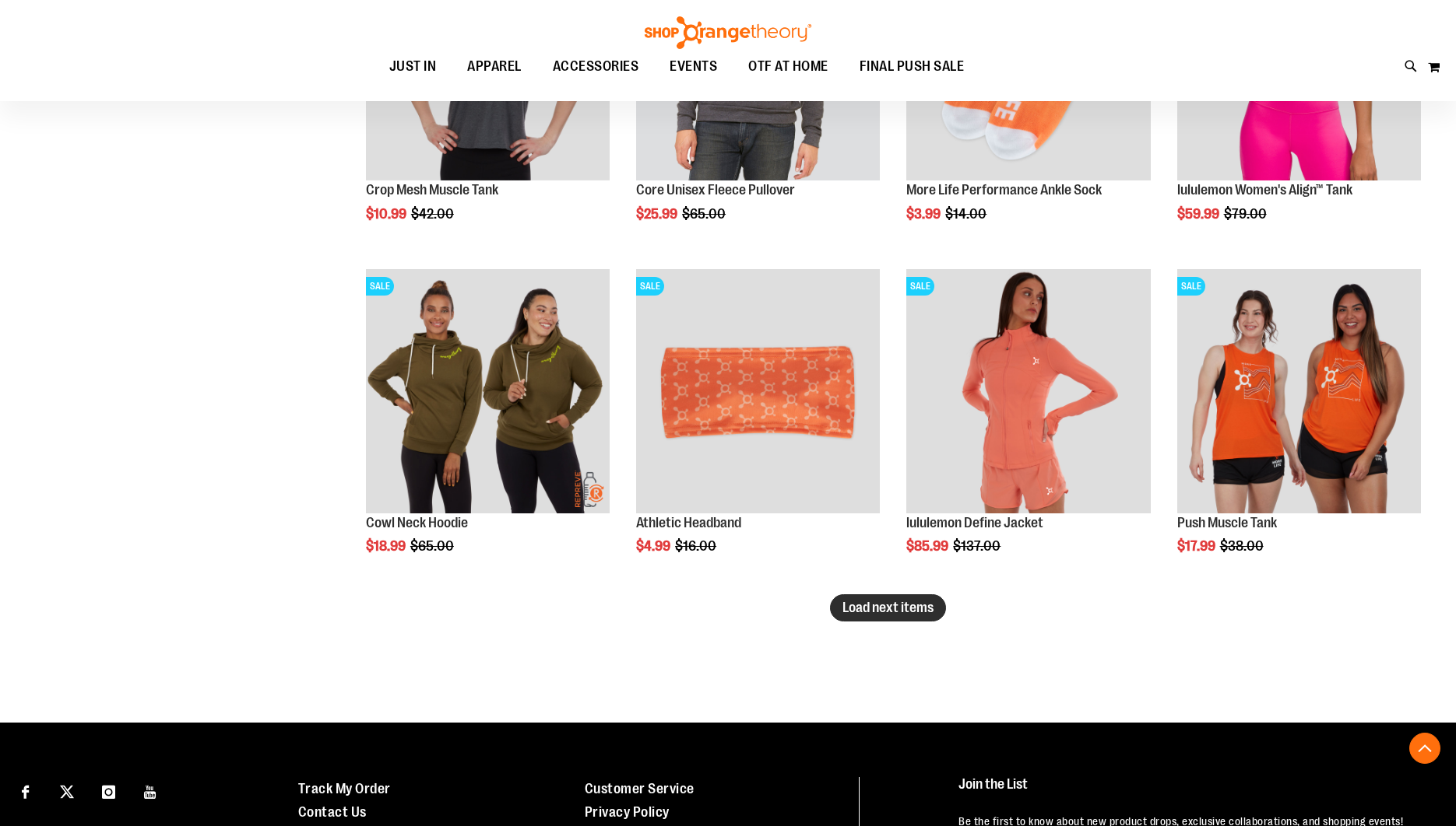
click at [921, 608] on span "Load next items" at bounding box center [888, 607] width 91 height 15
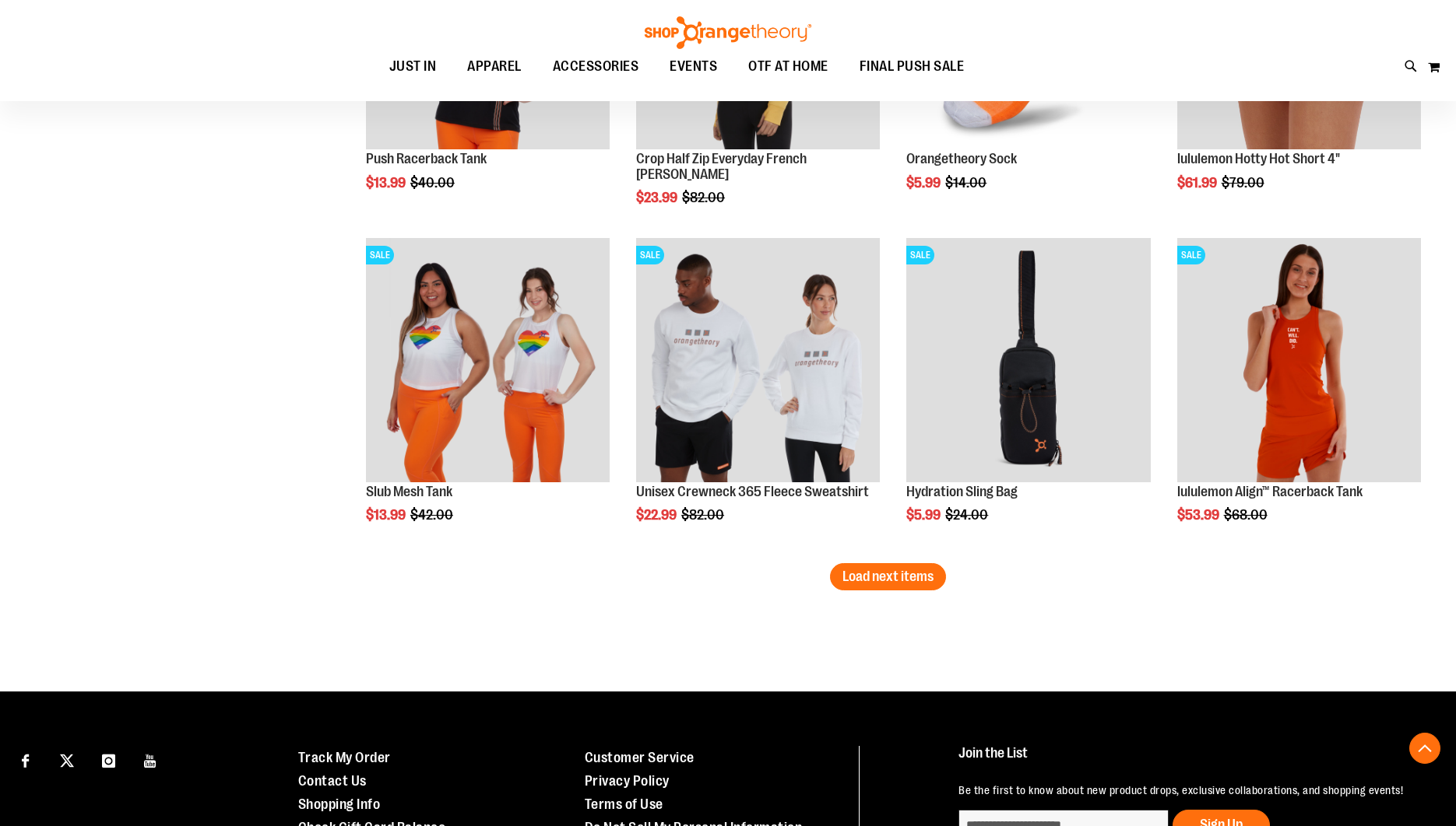
scroll to position [7733, 0]
click at [891, 573] on span "Load next items" at bounding box center [888, 576] width 91 height 15
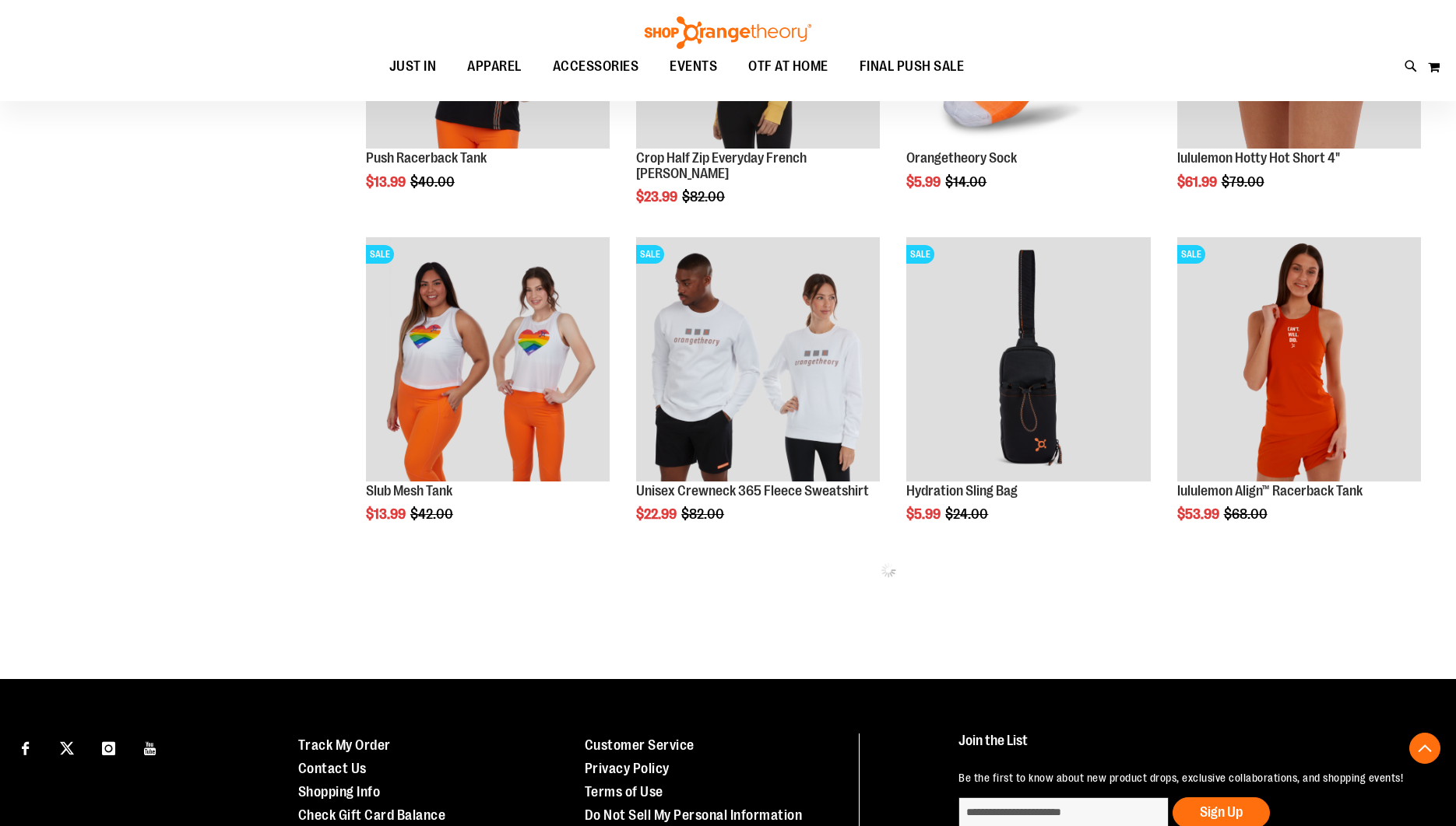
scroll to position [7730, 0]
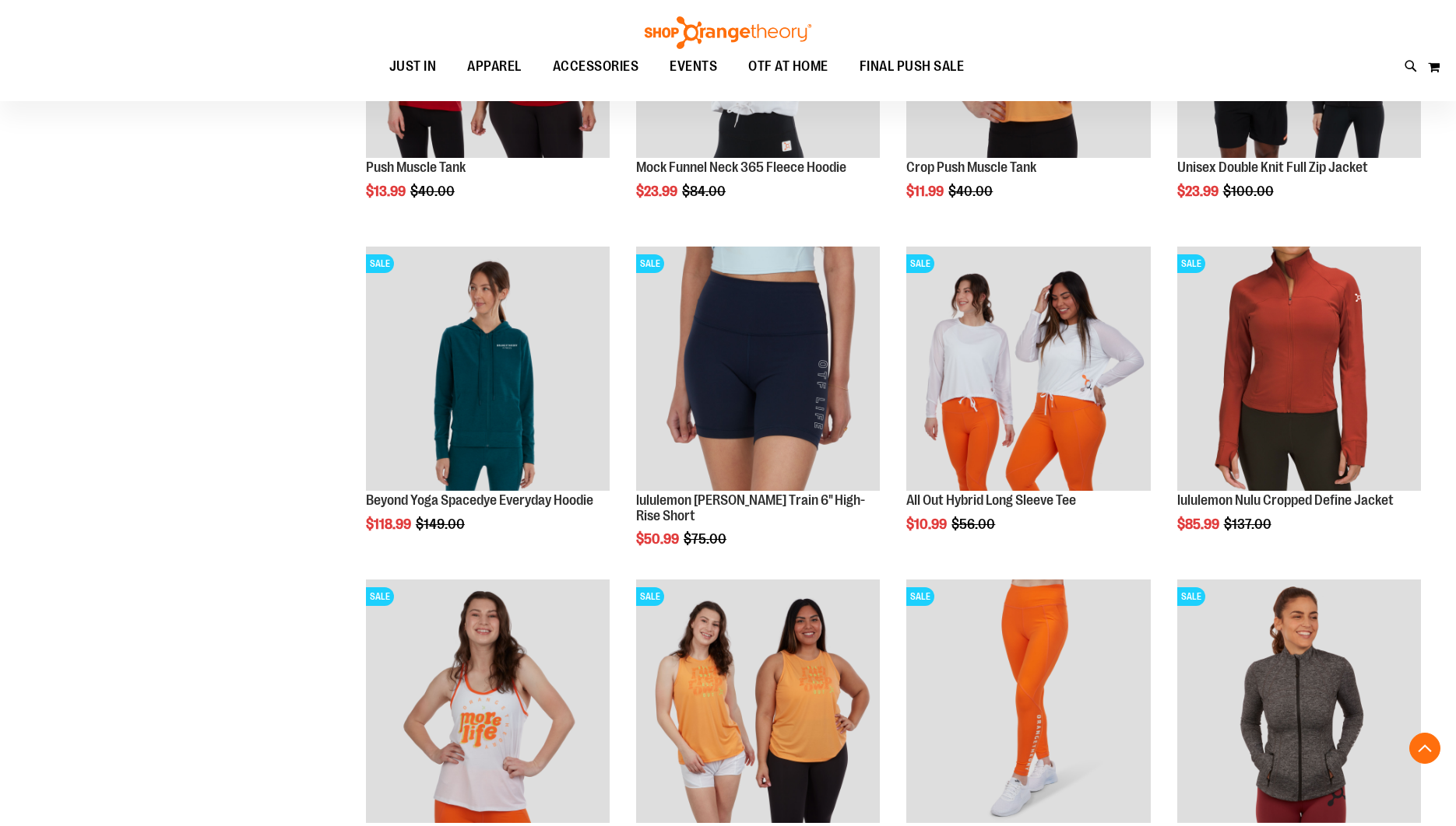
scroll to position [8391, 0]
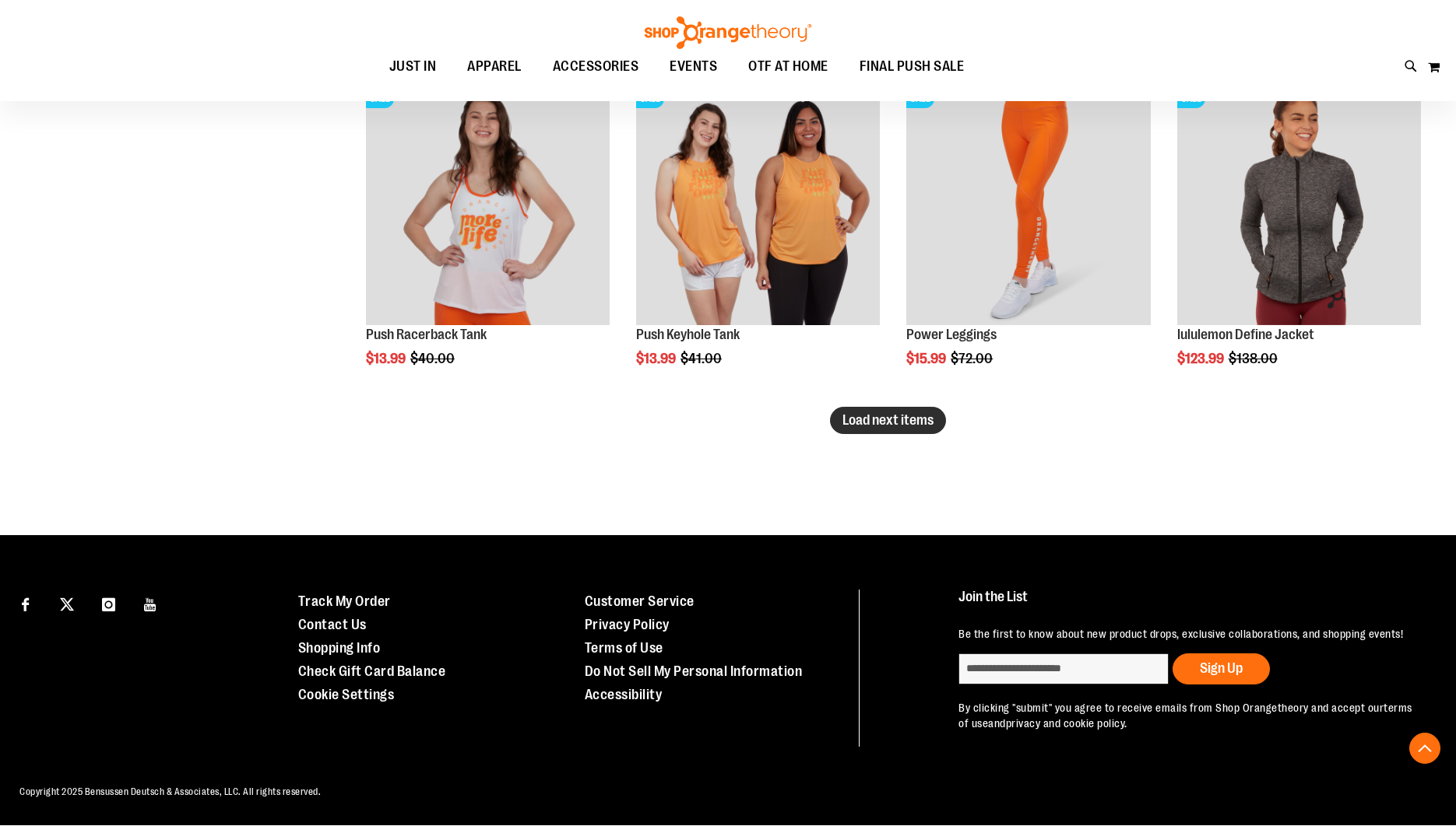
click at [916, 412] on span "Load next items" at bounding box center [888, 420] width 91 height 15
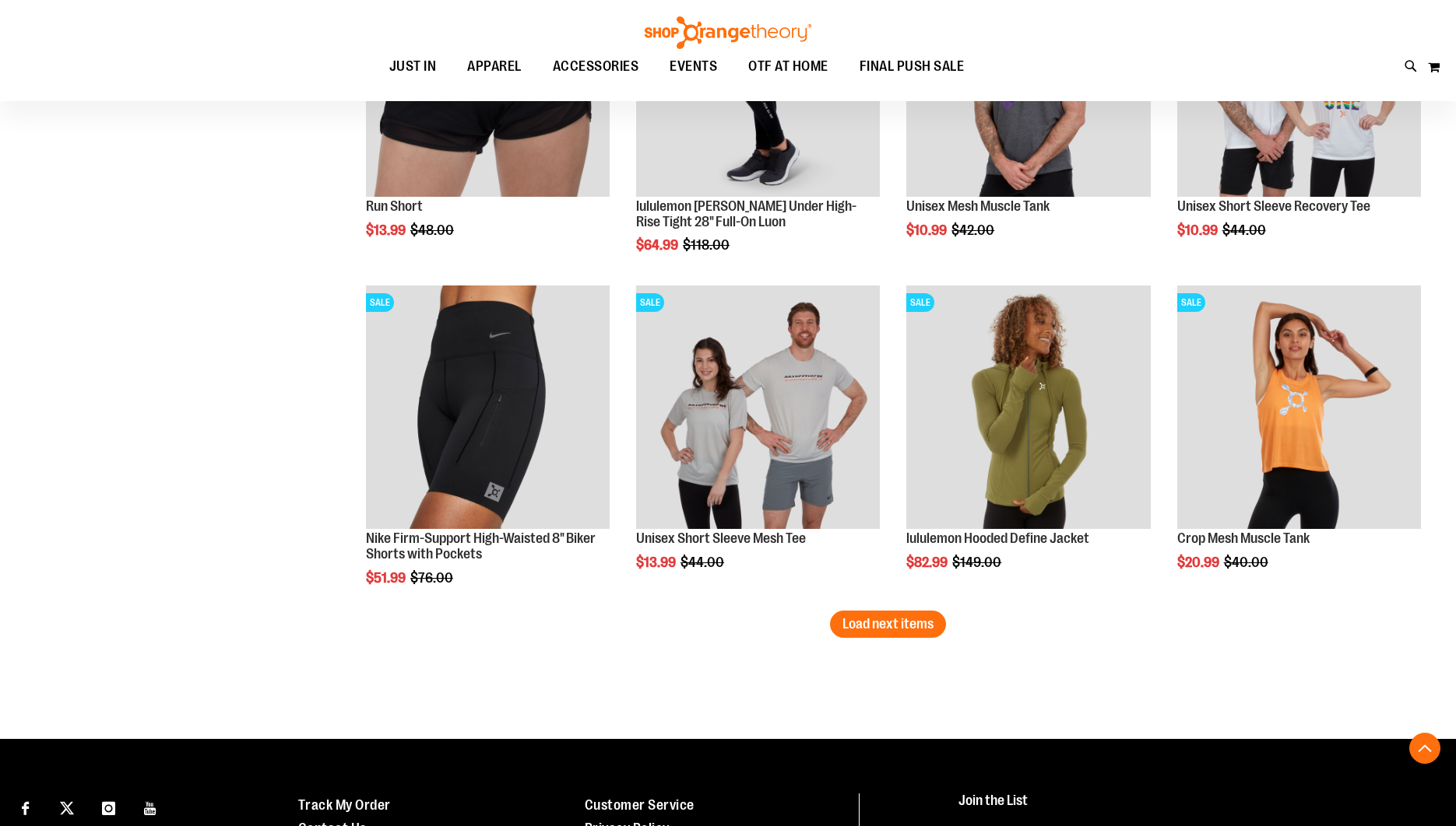
scroll to position [9686, 0]
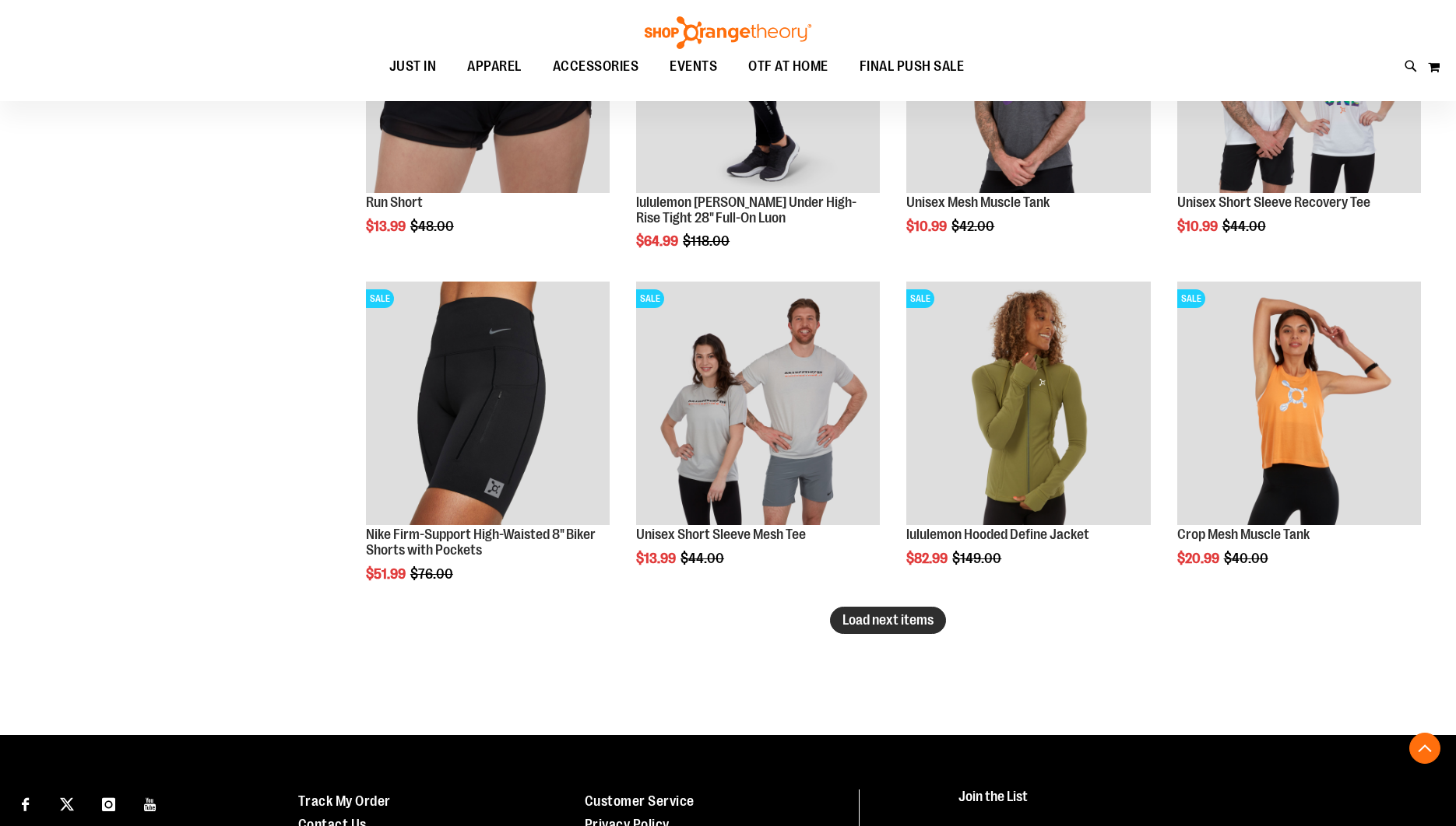
click at [919, 621] on span "Load next items" at bounding box center [888, 620] width 91 height 15
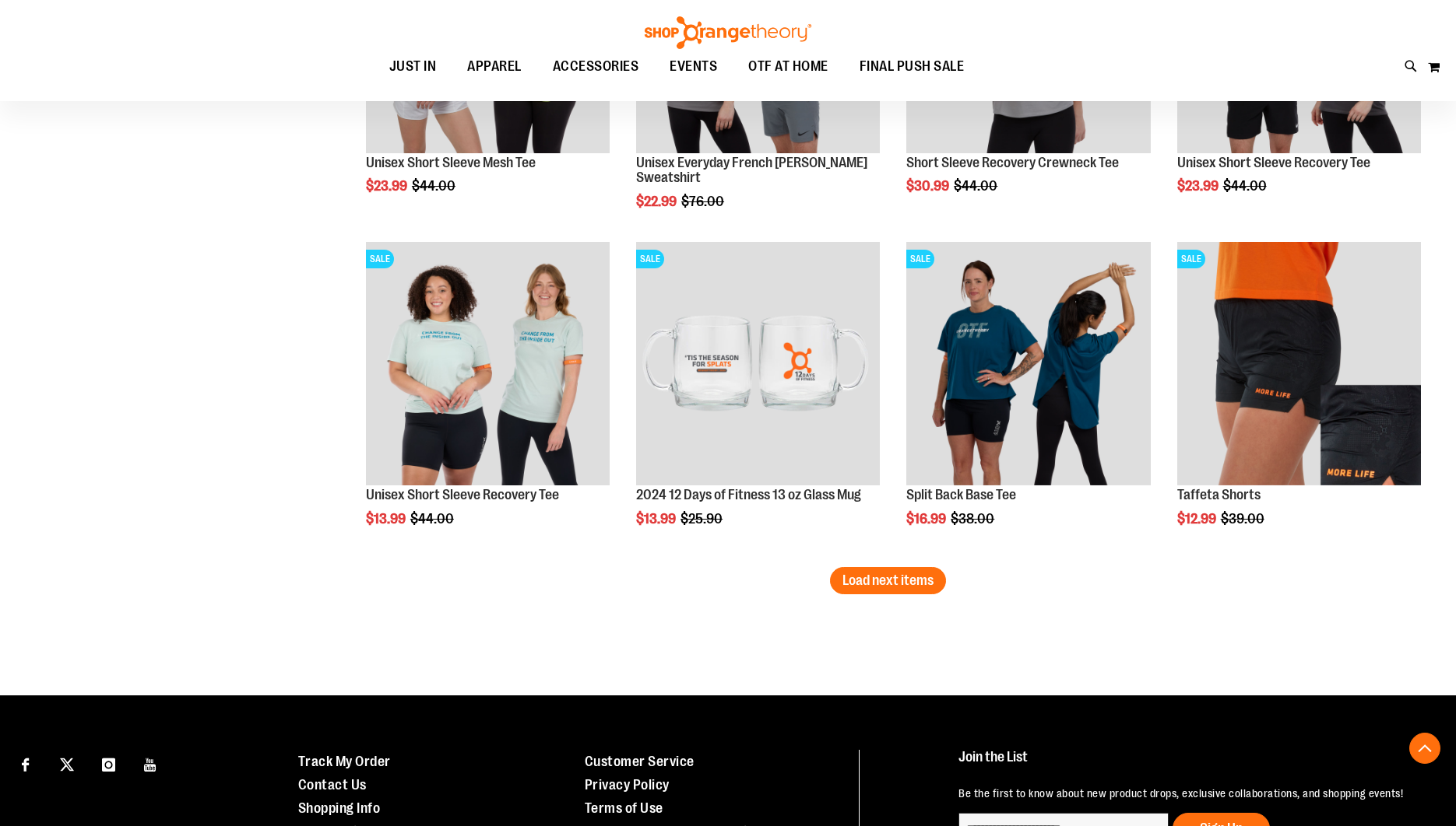
scroll to position [10725, 0]
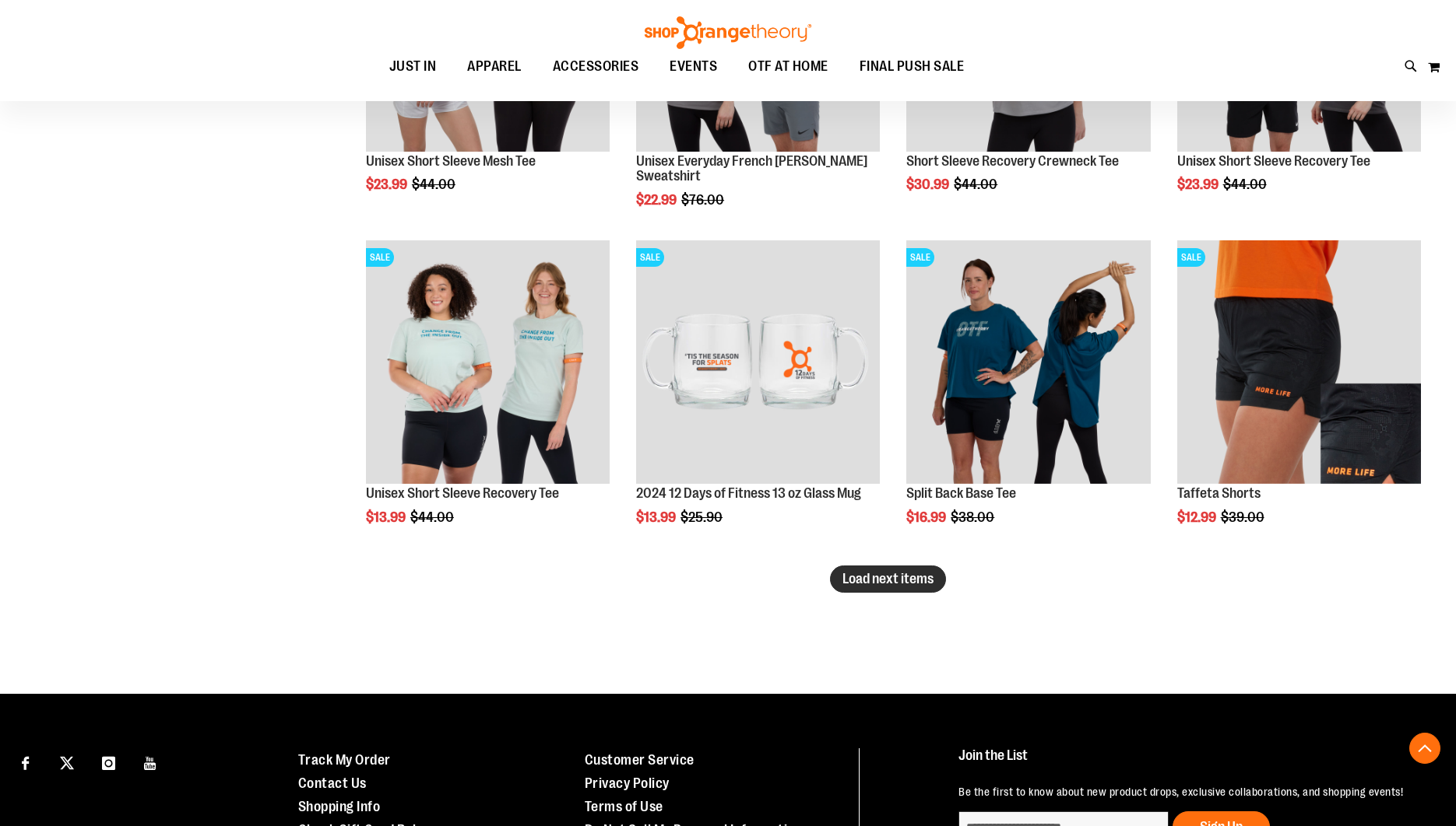
click at [859, 584] on span "Load next items" at bounding box center [888, 579] width 91 height 15
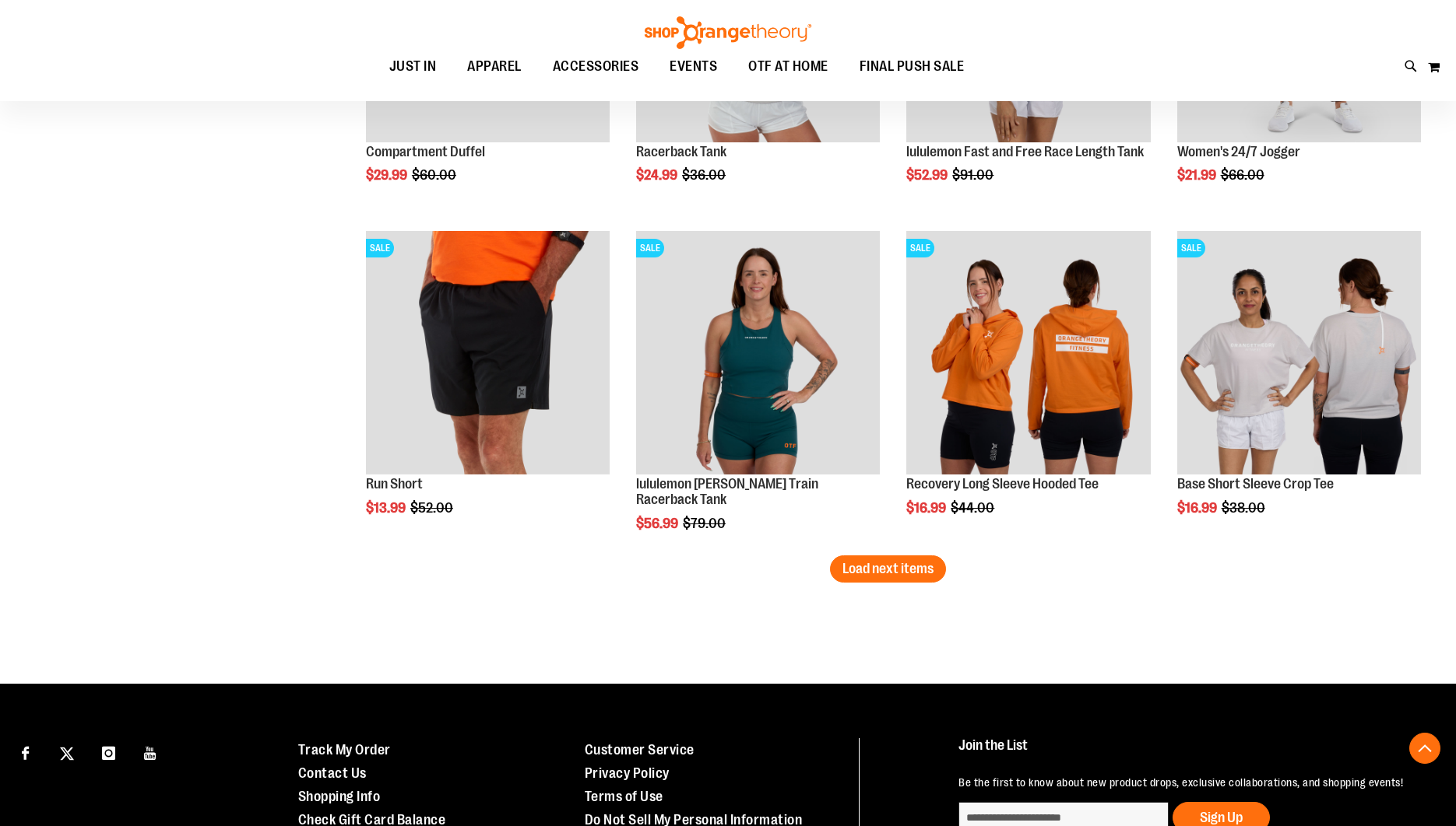
scroll to position [11736, 0]
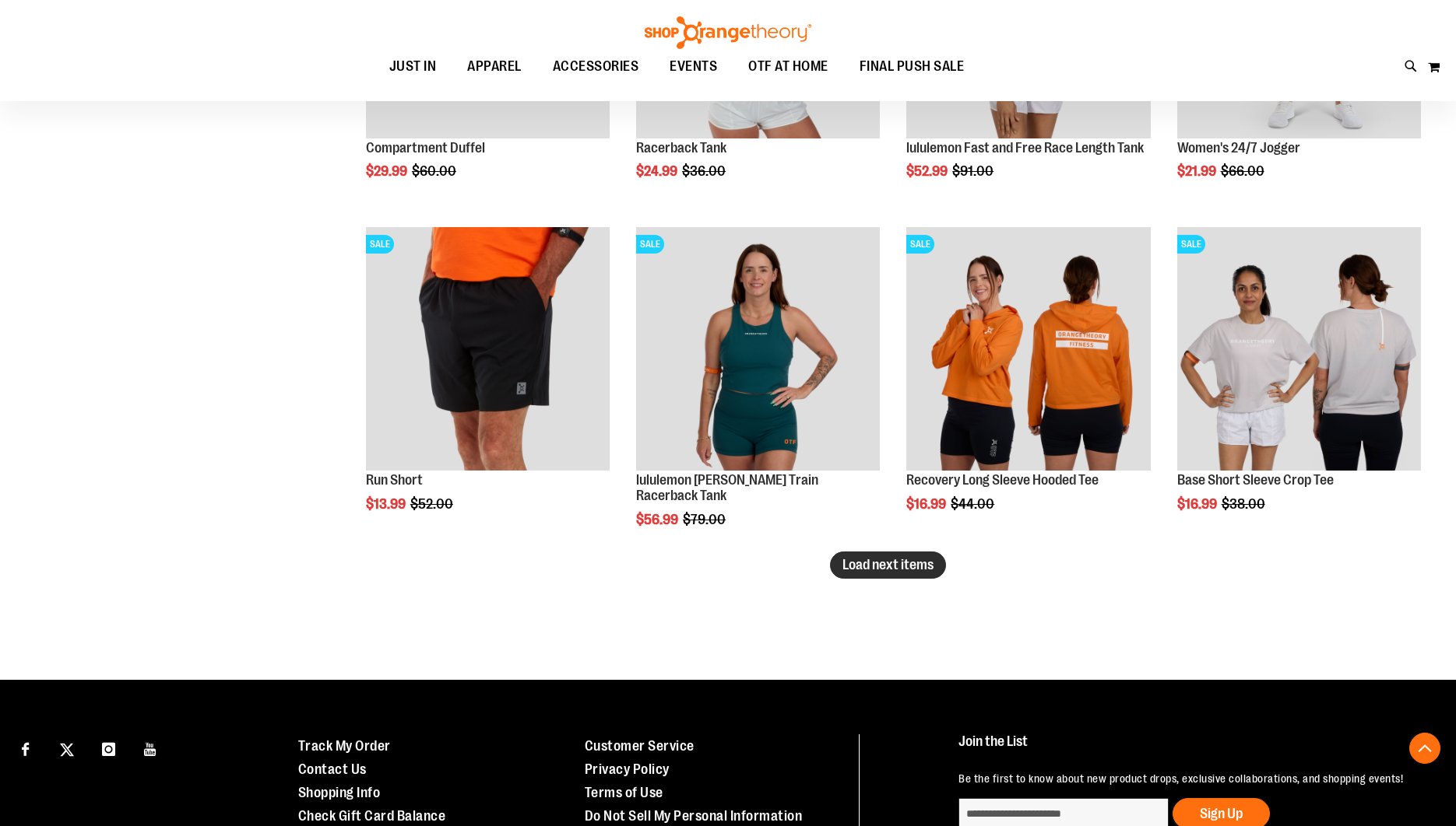
click at [885, 567] on span "Load next items" at bounding box center [888, 565] width 91 height 15
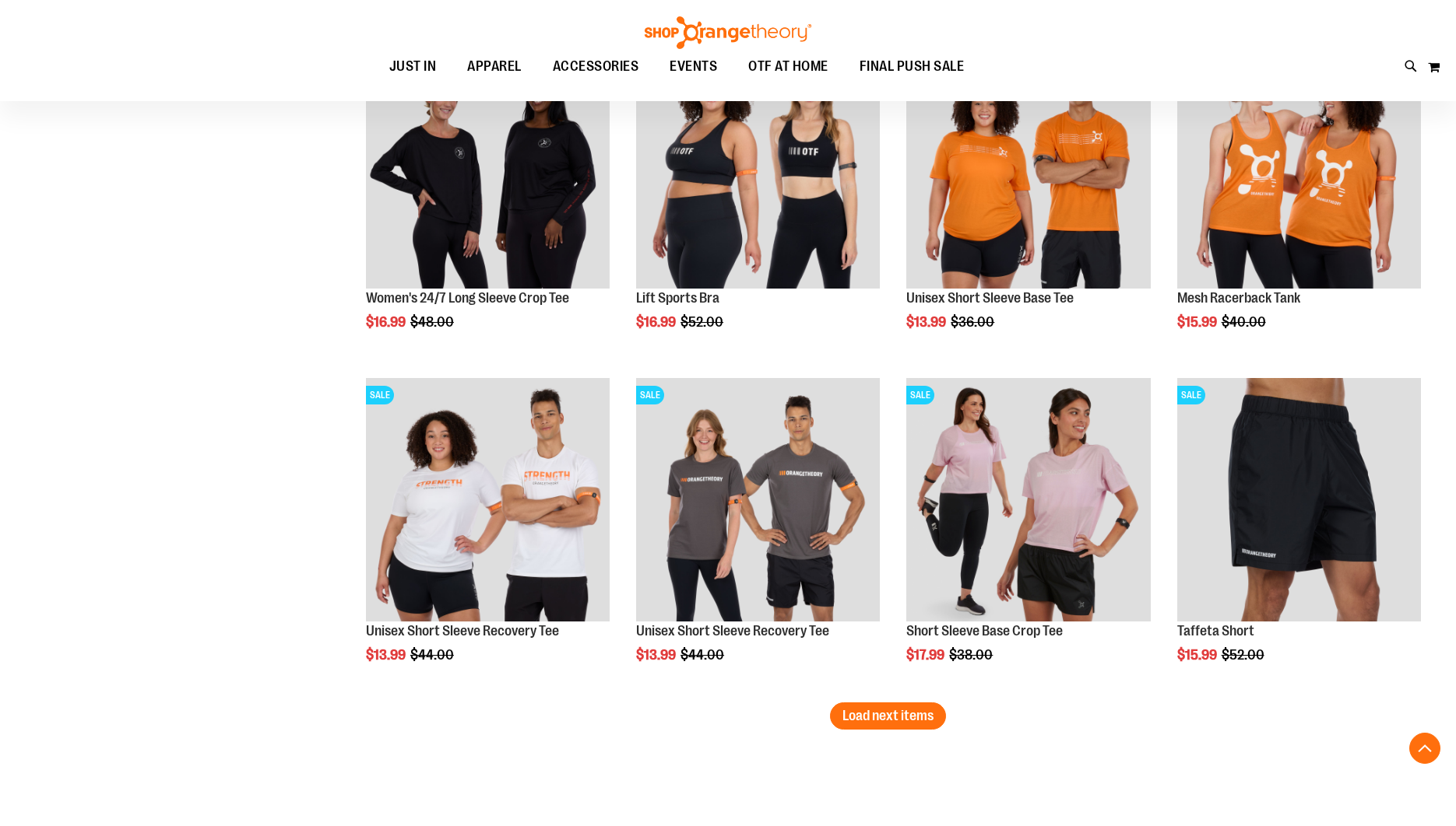
scroll to position [12583, 0]
